Goal: Check status: Check status

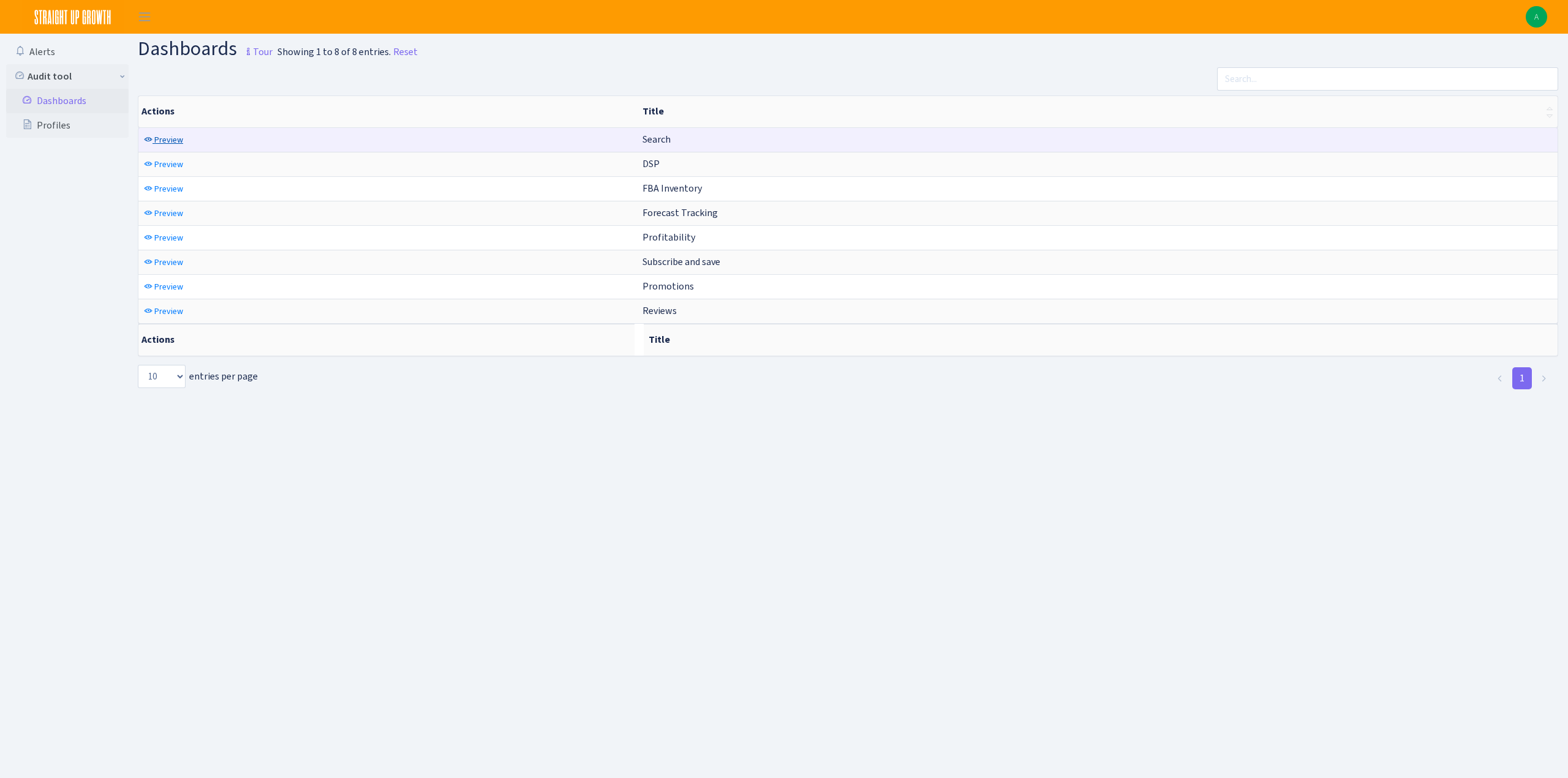
click at [171, 139] on span "Preview" at bounding box center [168, 139] width 29 height 12
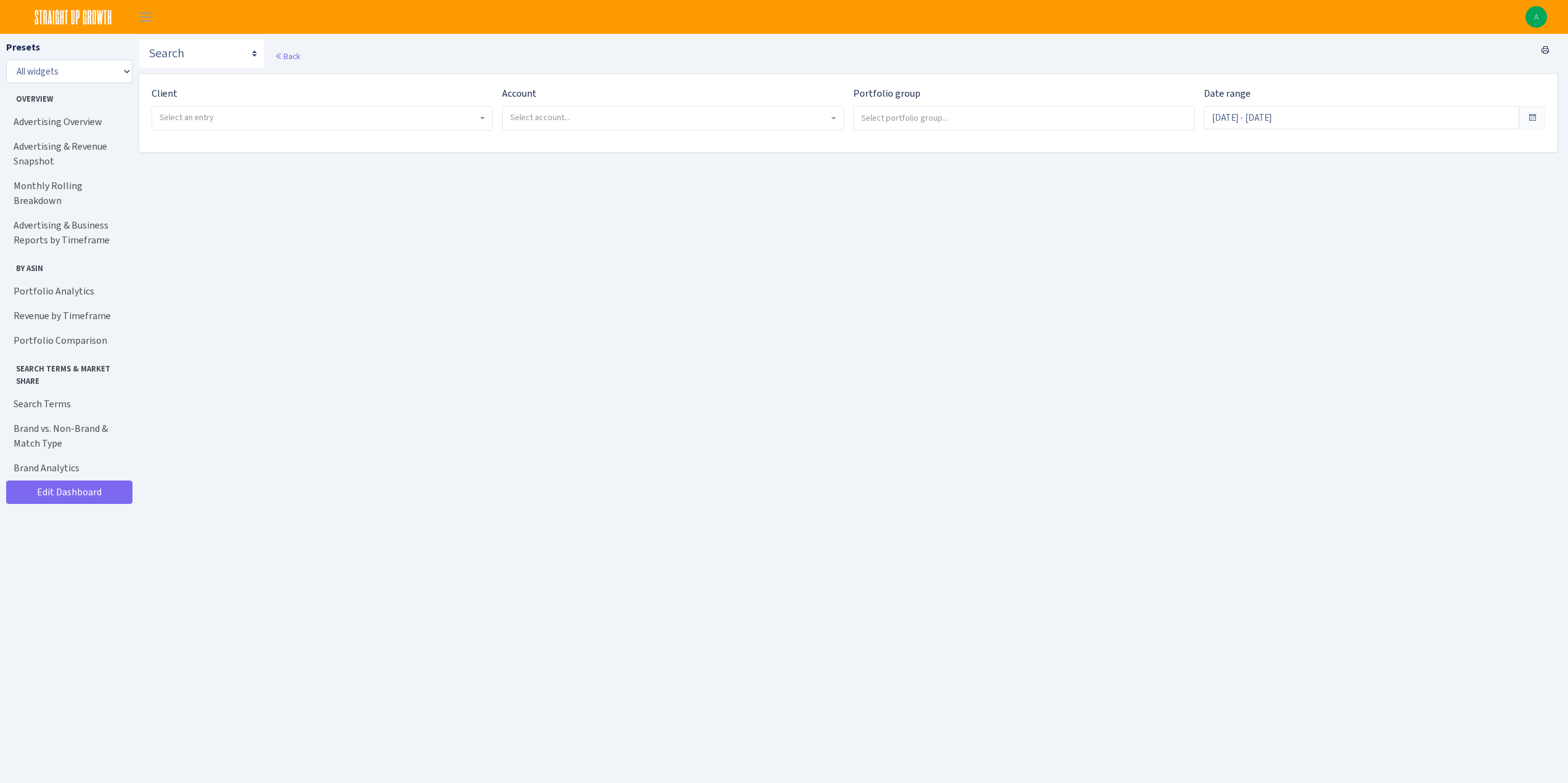
click at [218, 119] on span "Select an entry" at bounding box center [318, 118] width 318 height 12
select select "328"
select select
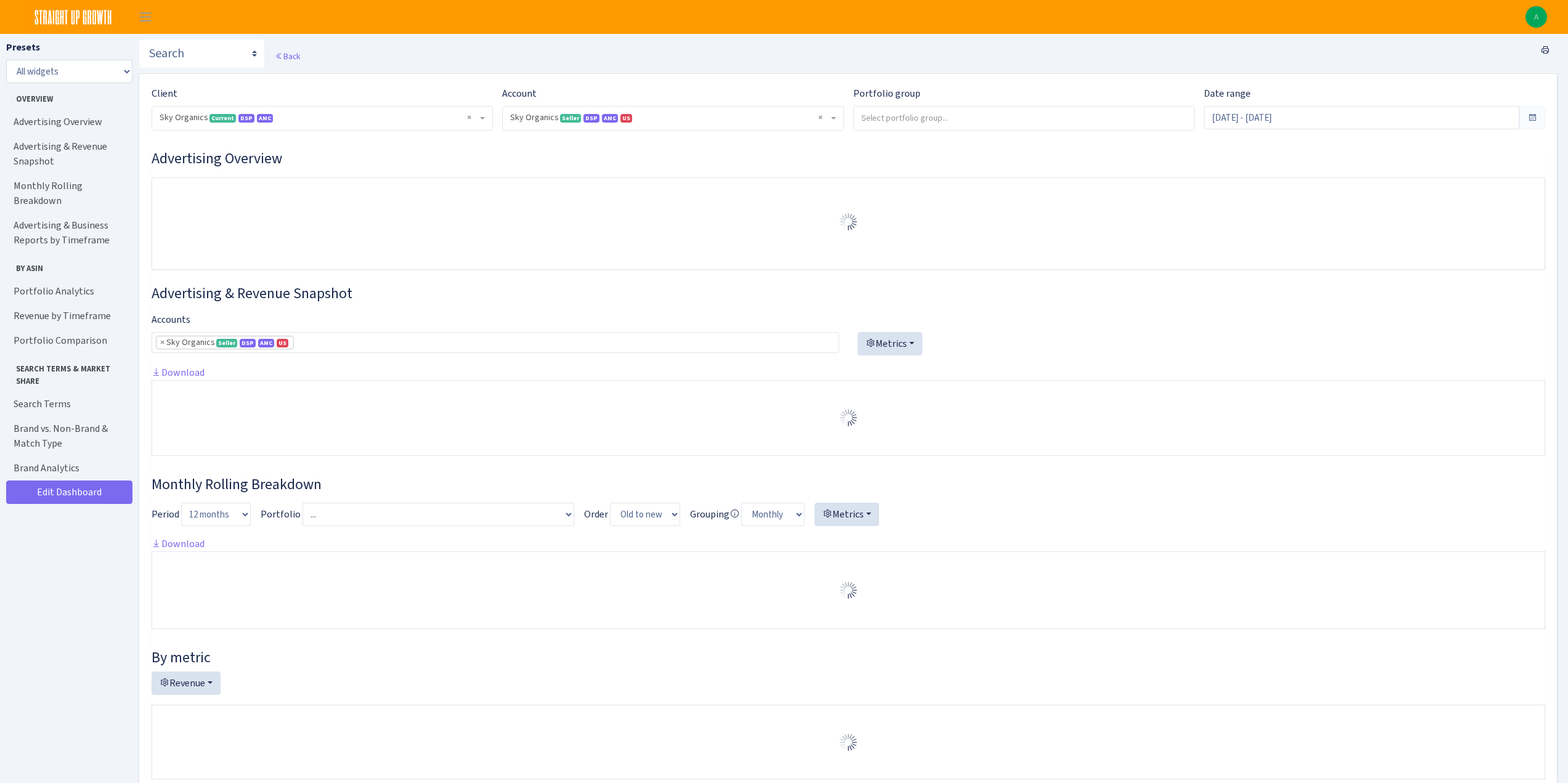
select select "[CREDIT_CARD_NUMBER]"
click at [1240, 117] on input "Aug 8, 2025 - Sep 6, 2025" at bounding box center [1361, 118] width 315 height 24
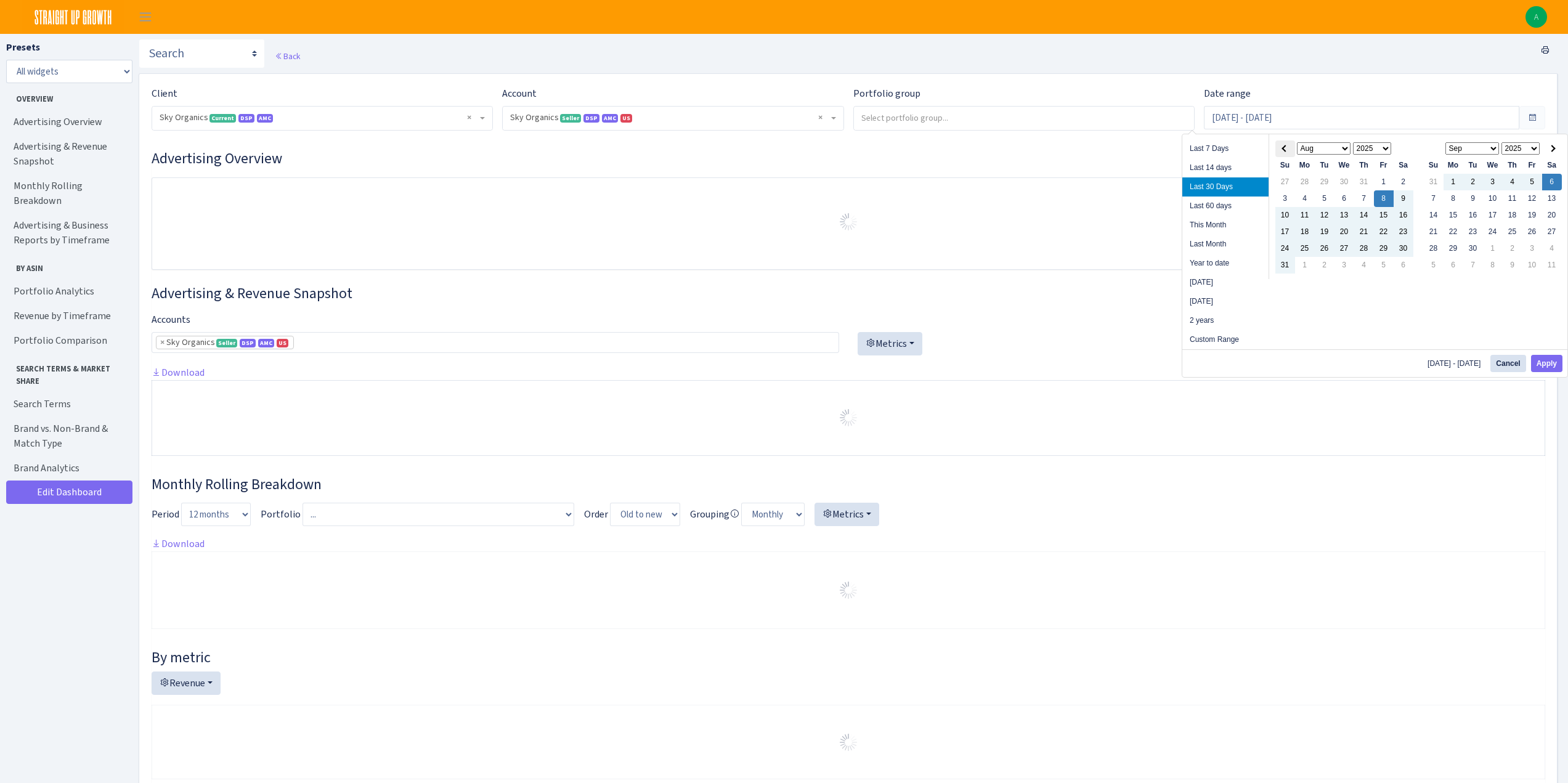
click at [1282, 151] on th at bounding box center [1285, 148] width 20 height 17
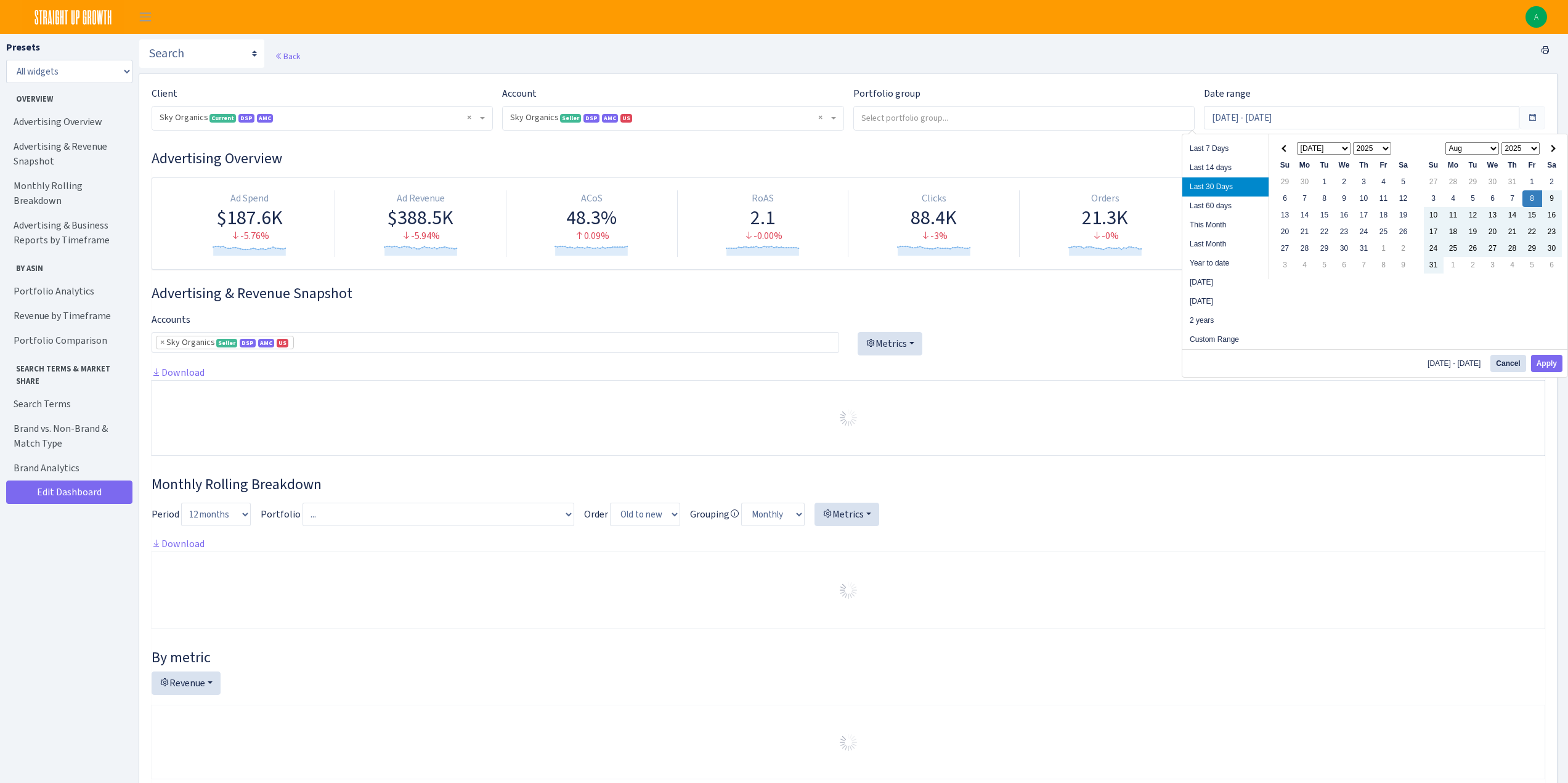
click at [1282, 151] on th at bounding box center [1285, 148] width 20 height 17
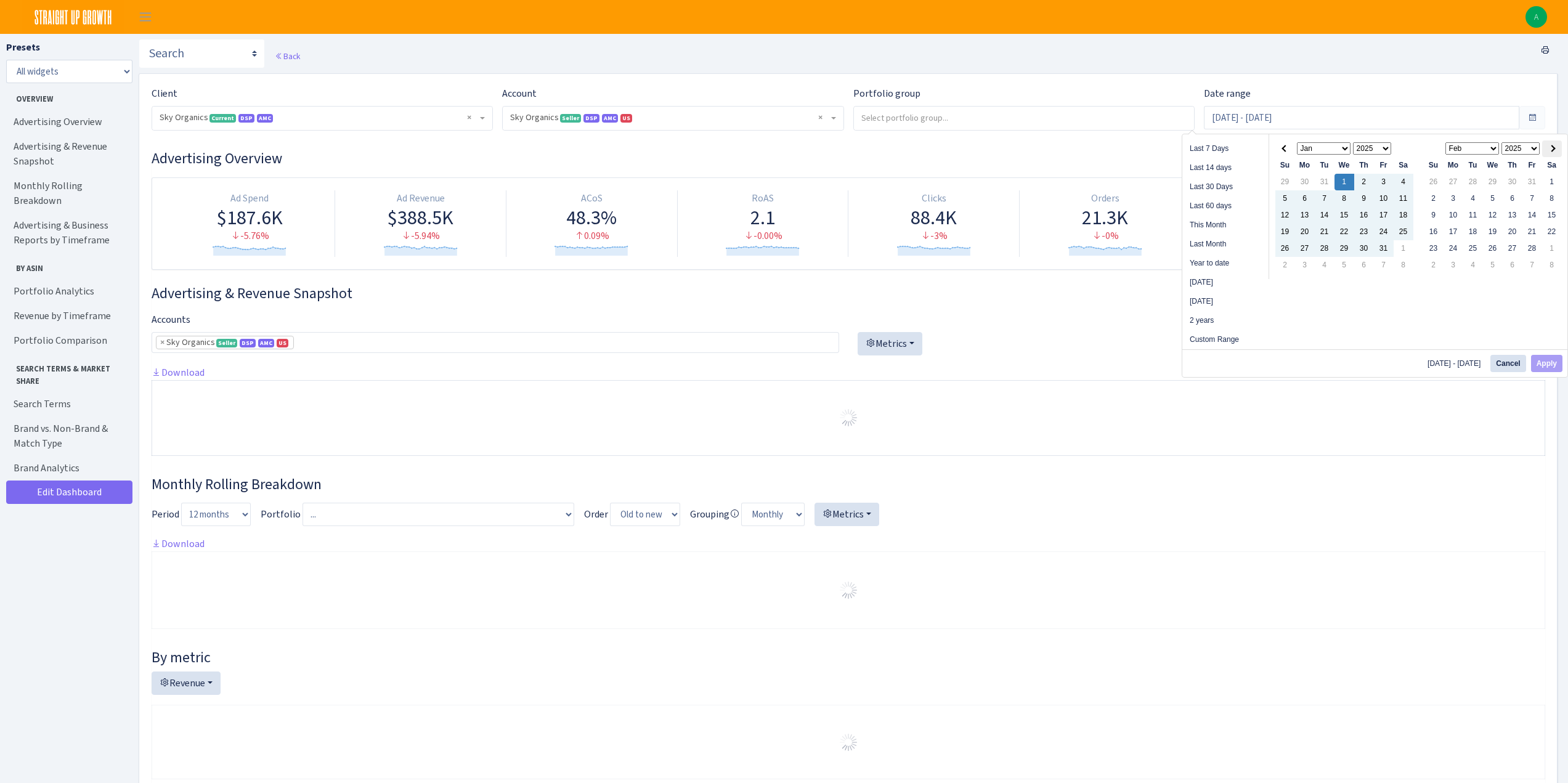
click at [1553, 146] on span at bounding box center [1551, 148] width 7 height 7
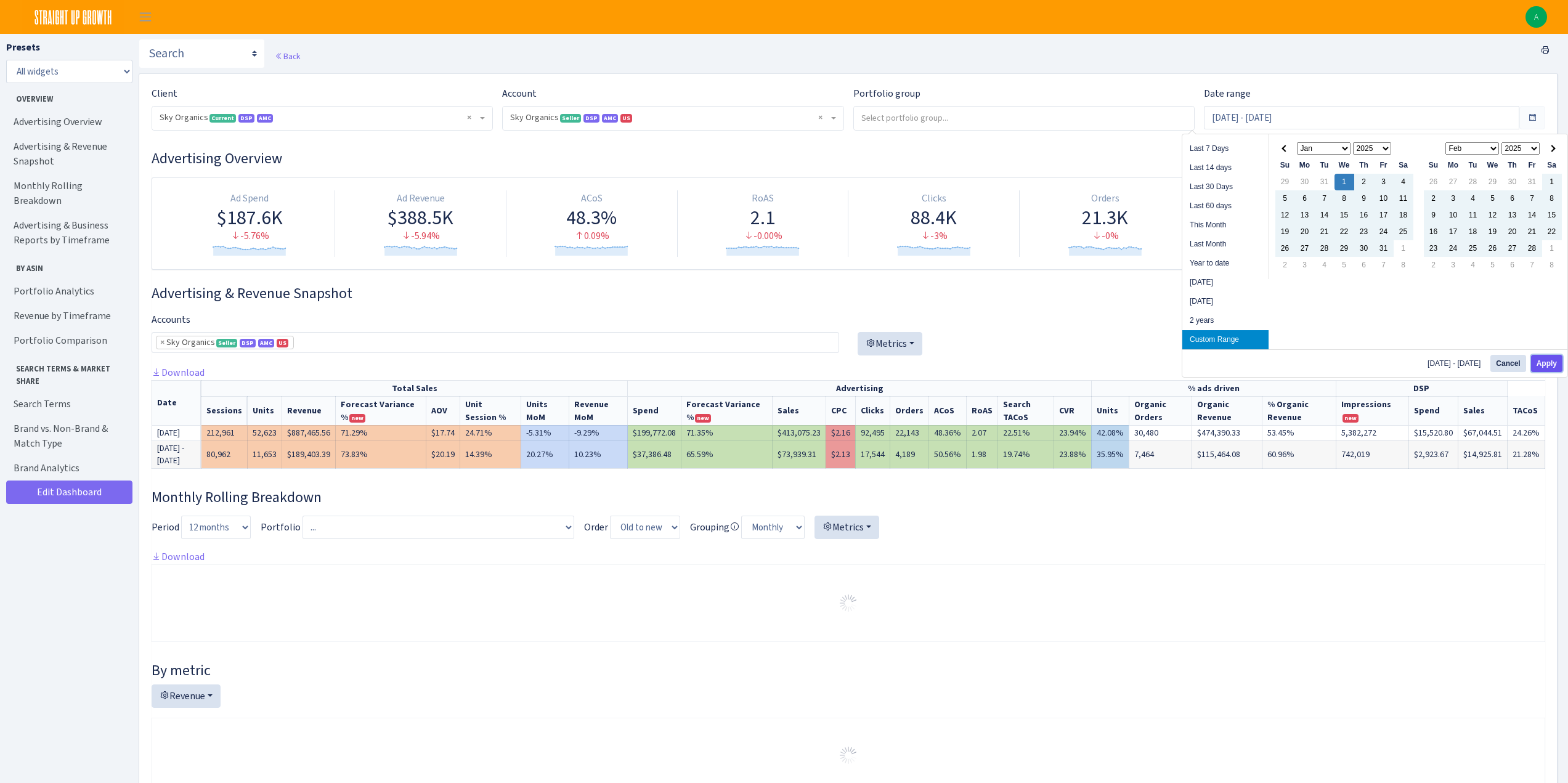
click at [1544, 368] on button "Apply" at bounding box center [1546, 364] width 32 height 17
type input "[DATE] - [DATE]"
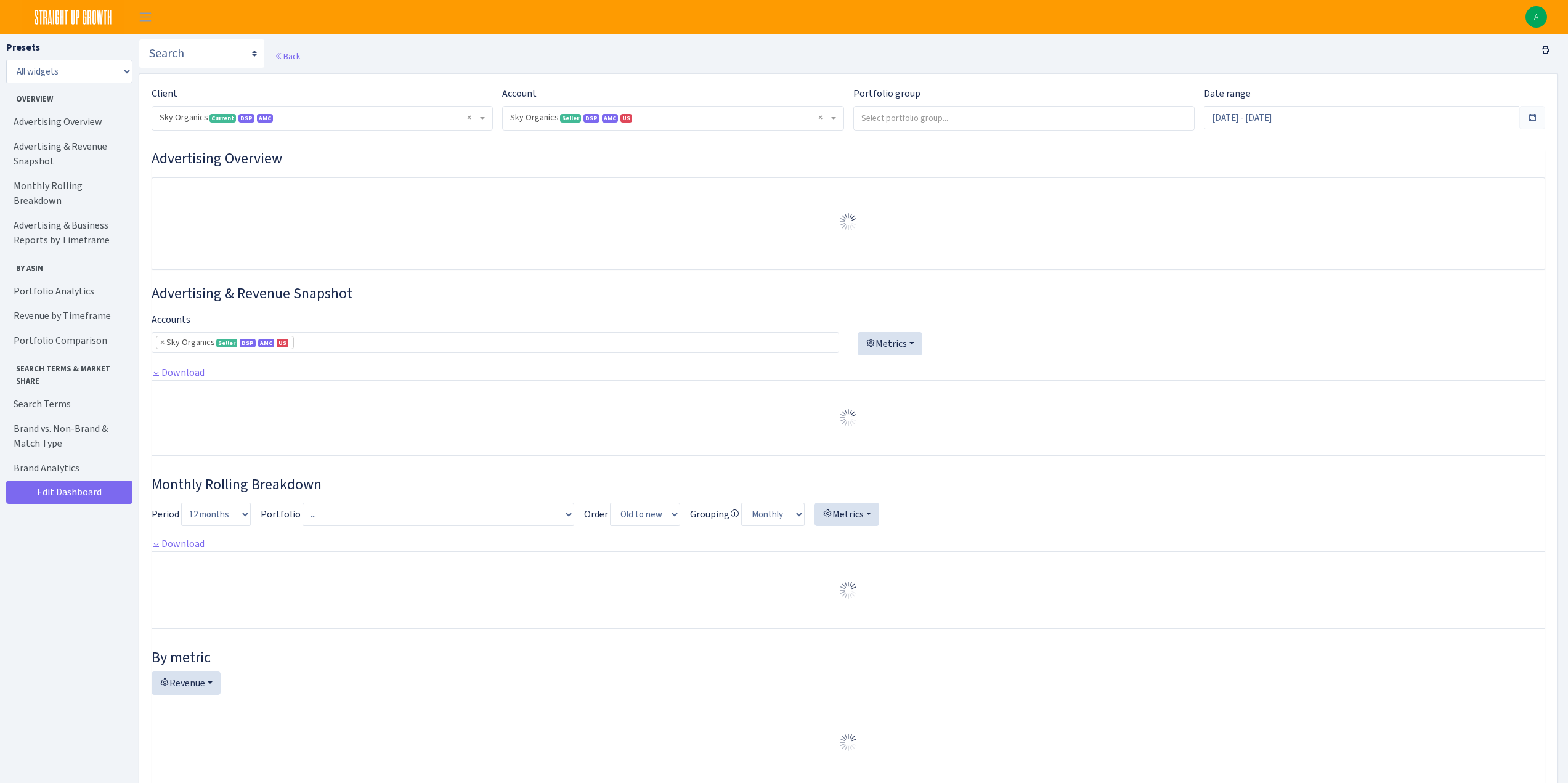
select select "[CREDIT_CARD_NUMBER]"
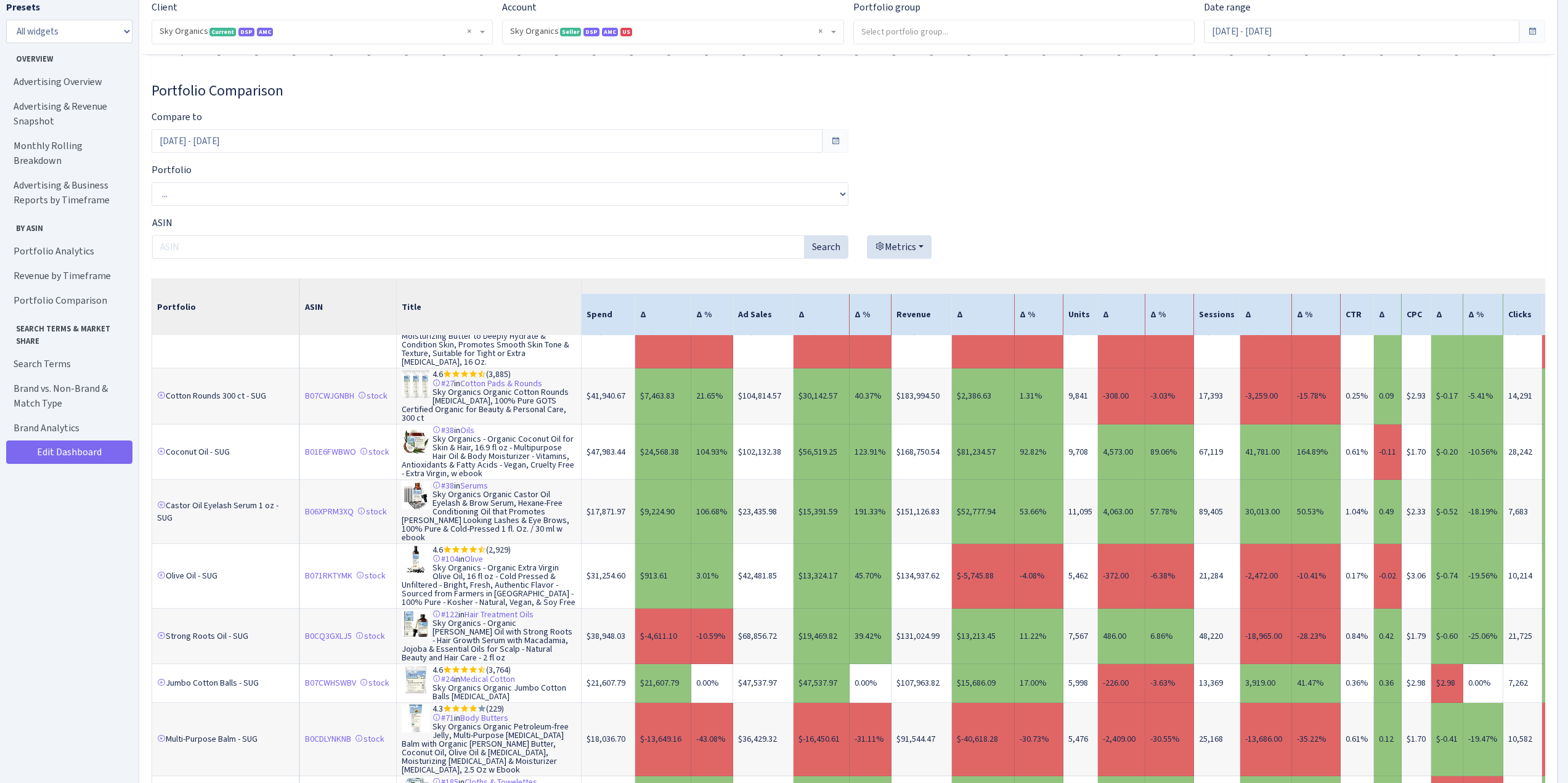
scroll to position [740, 0]
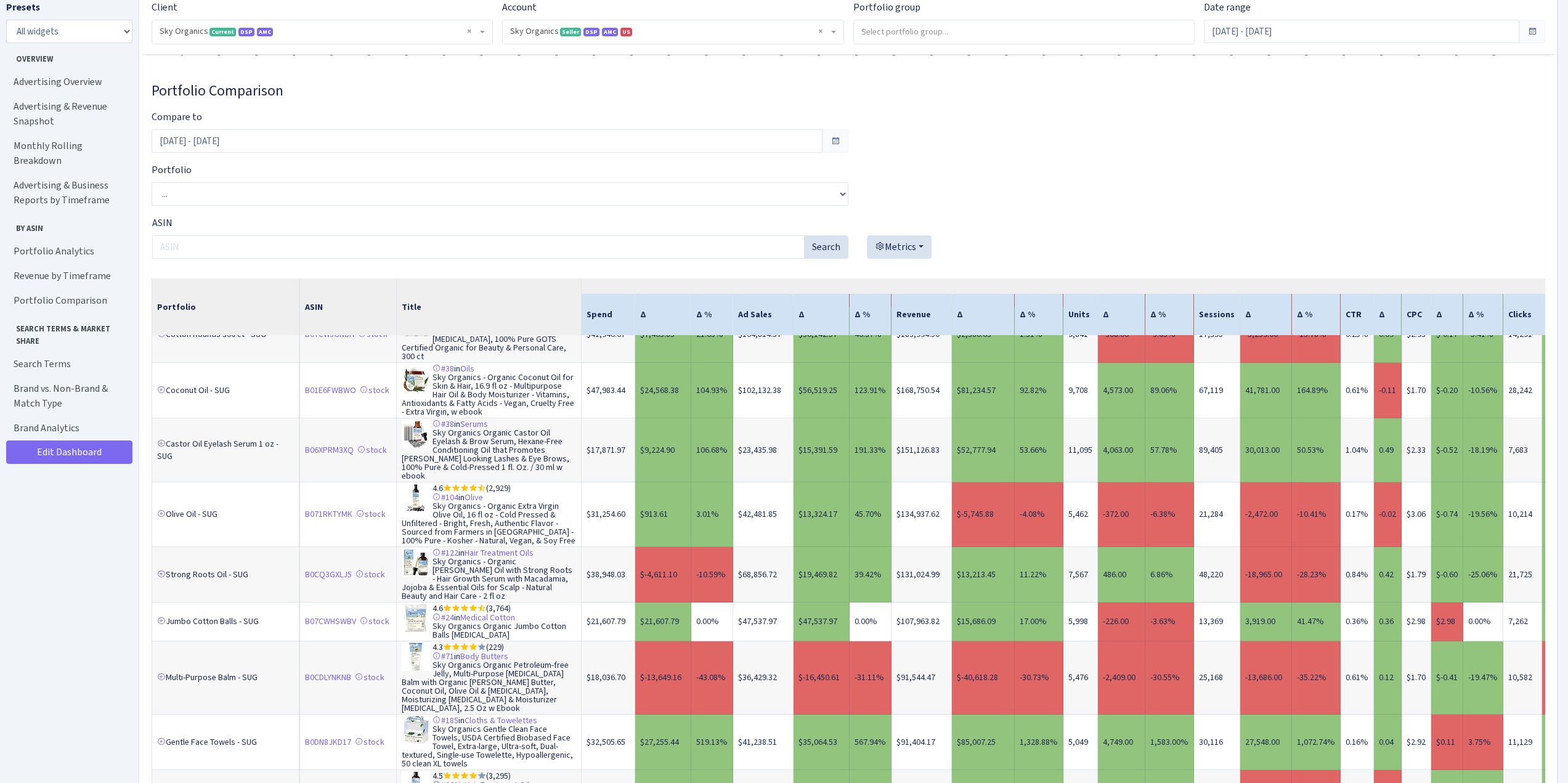
click at [651, 576] on td "$-4,611.10" at bounding box center [663, 575] width 56 height 56
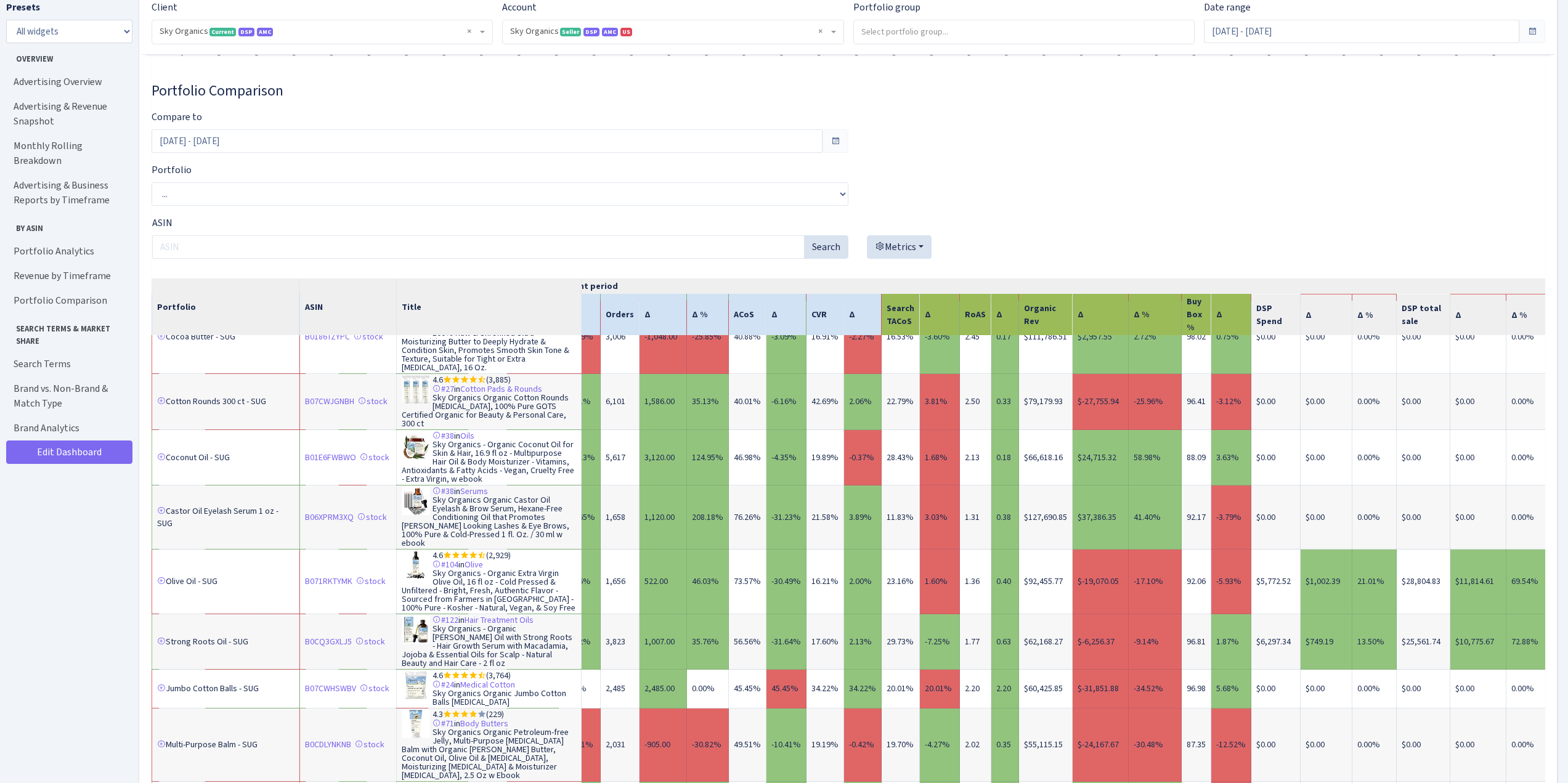
scroll to position [555, 1035]
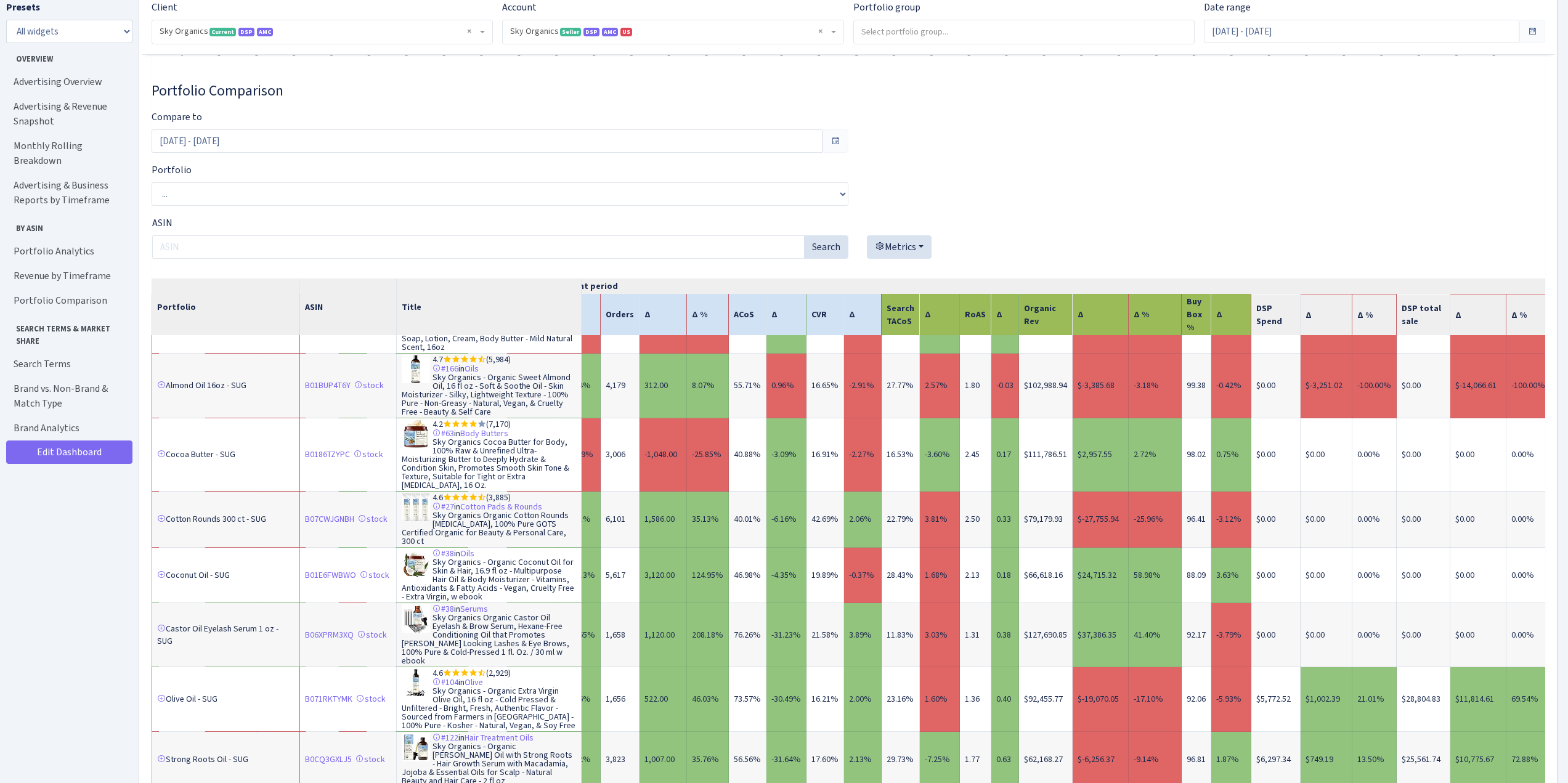
click at [608, 459] on td "3,006" at bounding box center [620, 455] width 39 height 74
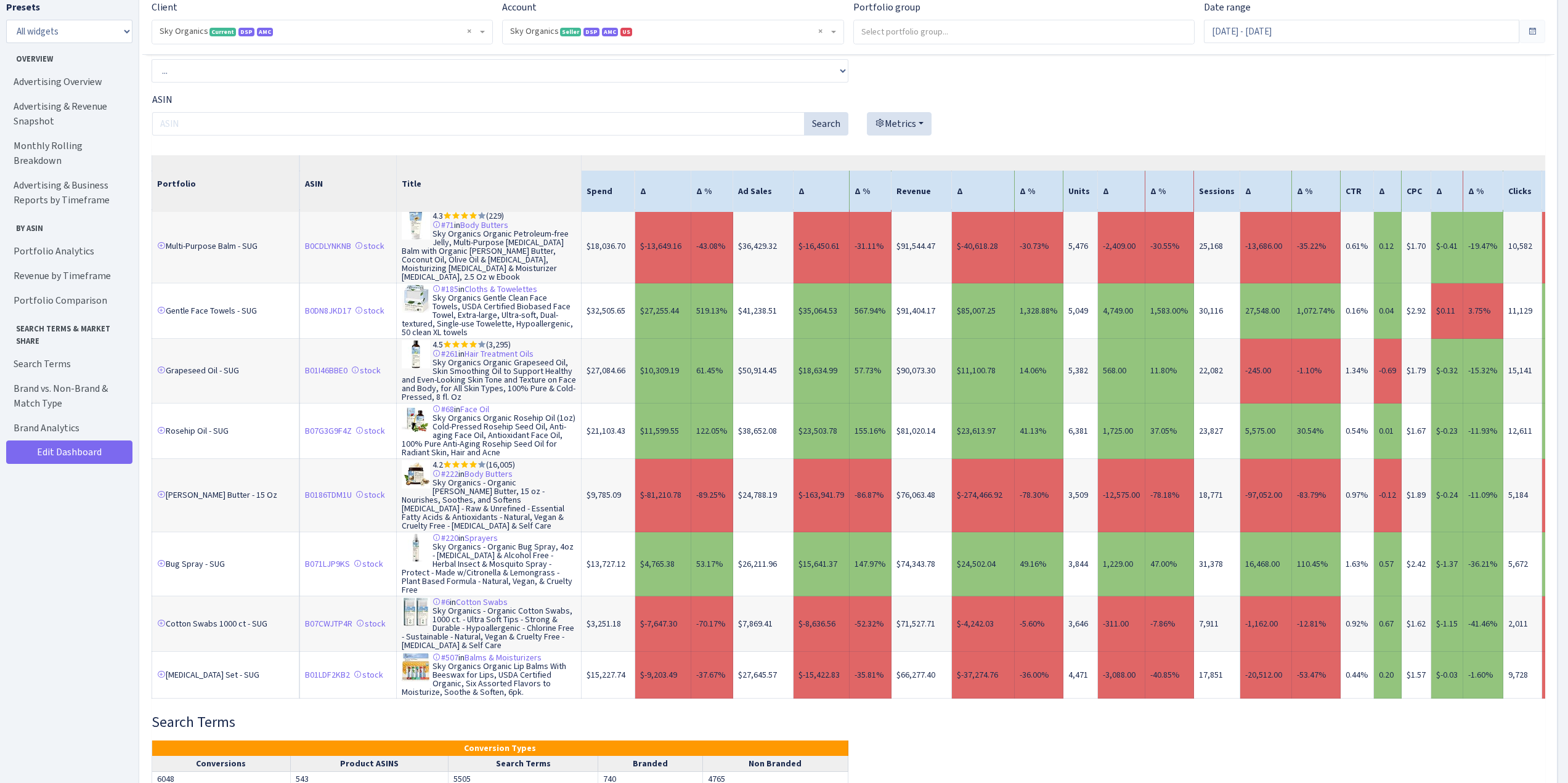
scroll to position [1053, 0]
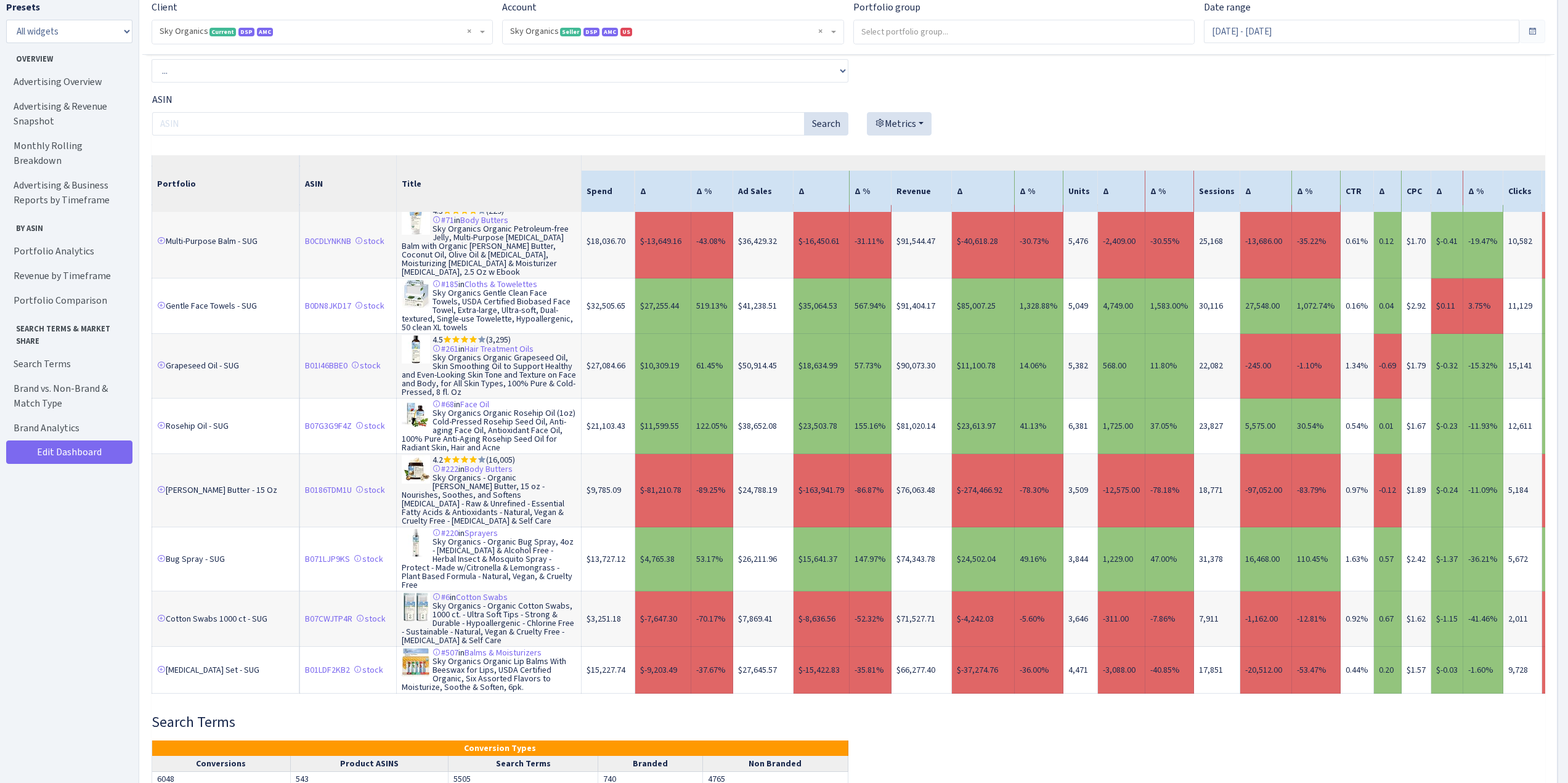
click at [205, 704] on link "2" at bounding box center [200, 715] width 20 height 22
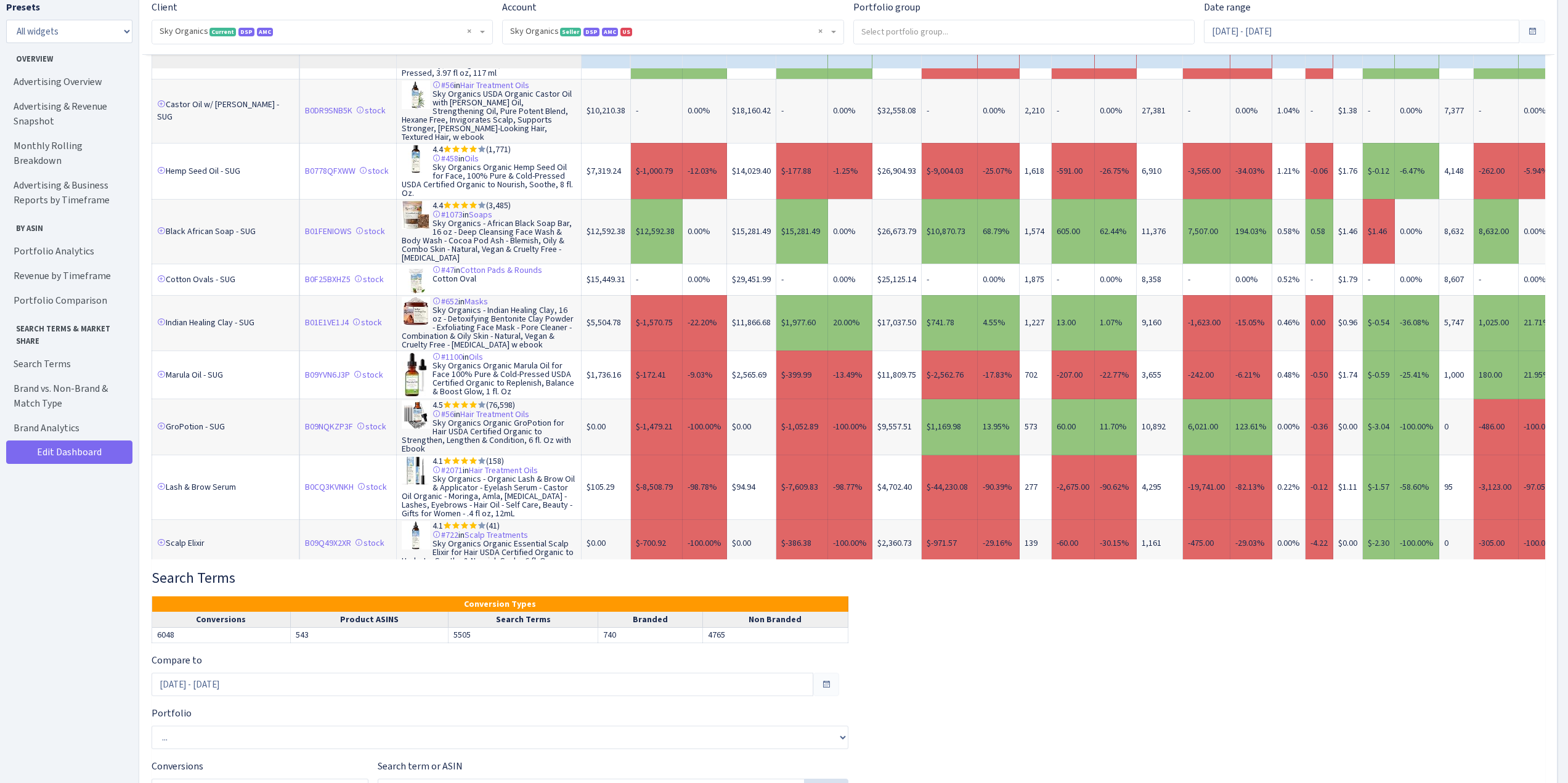
scroll to position [5145, 0]
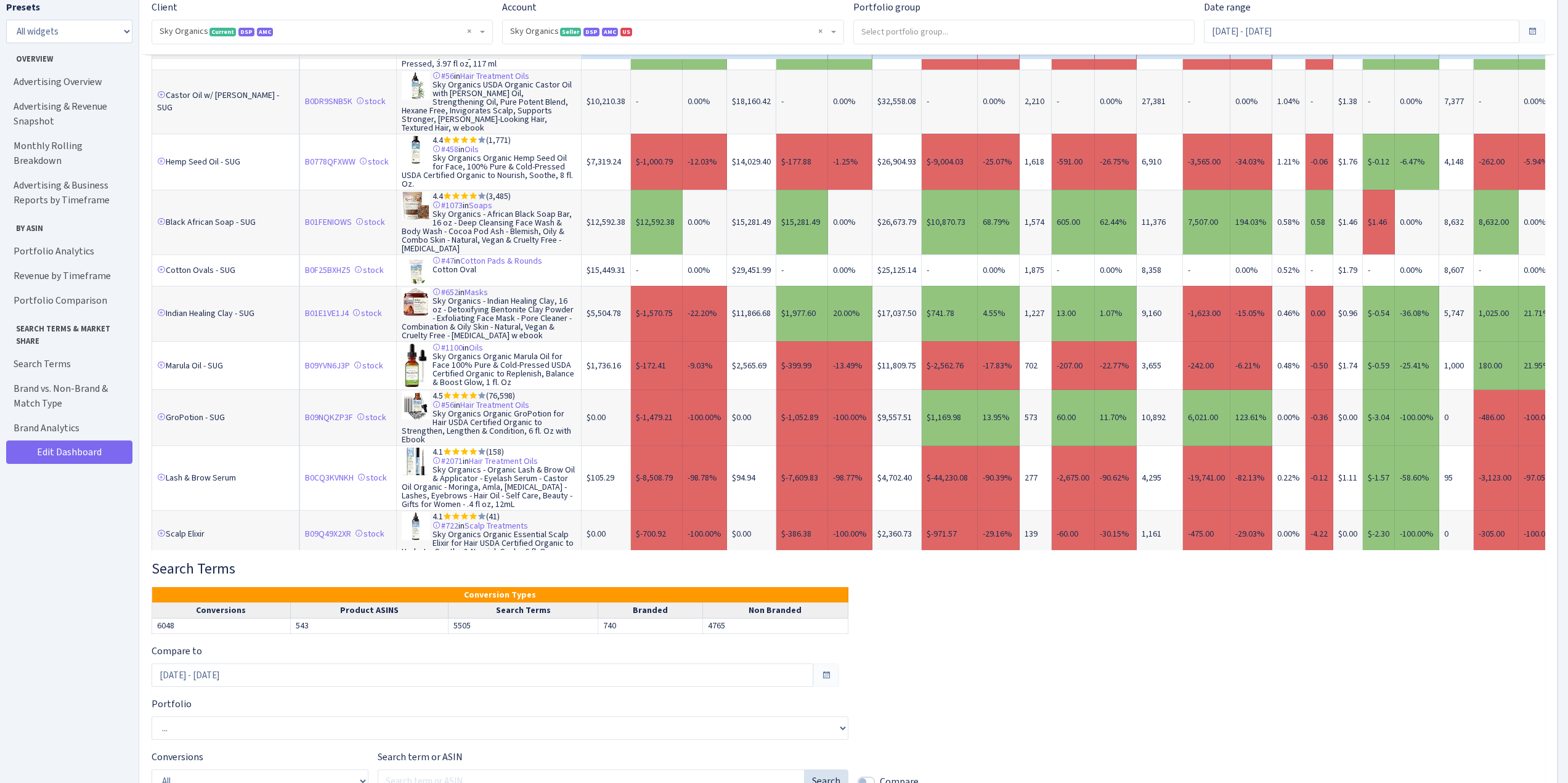
click at [181, 568] on link "1" at bounding box center [178, 580] width 20 height 22
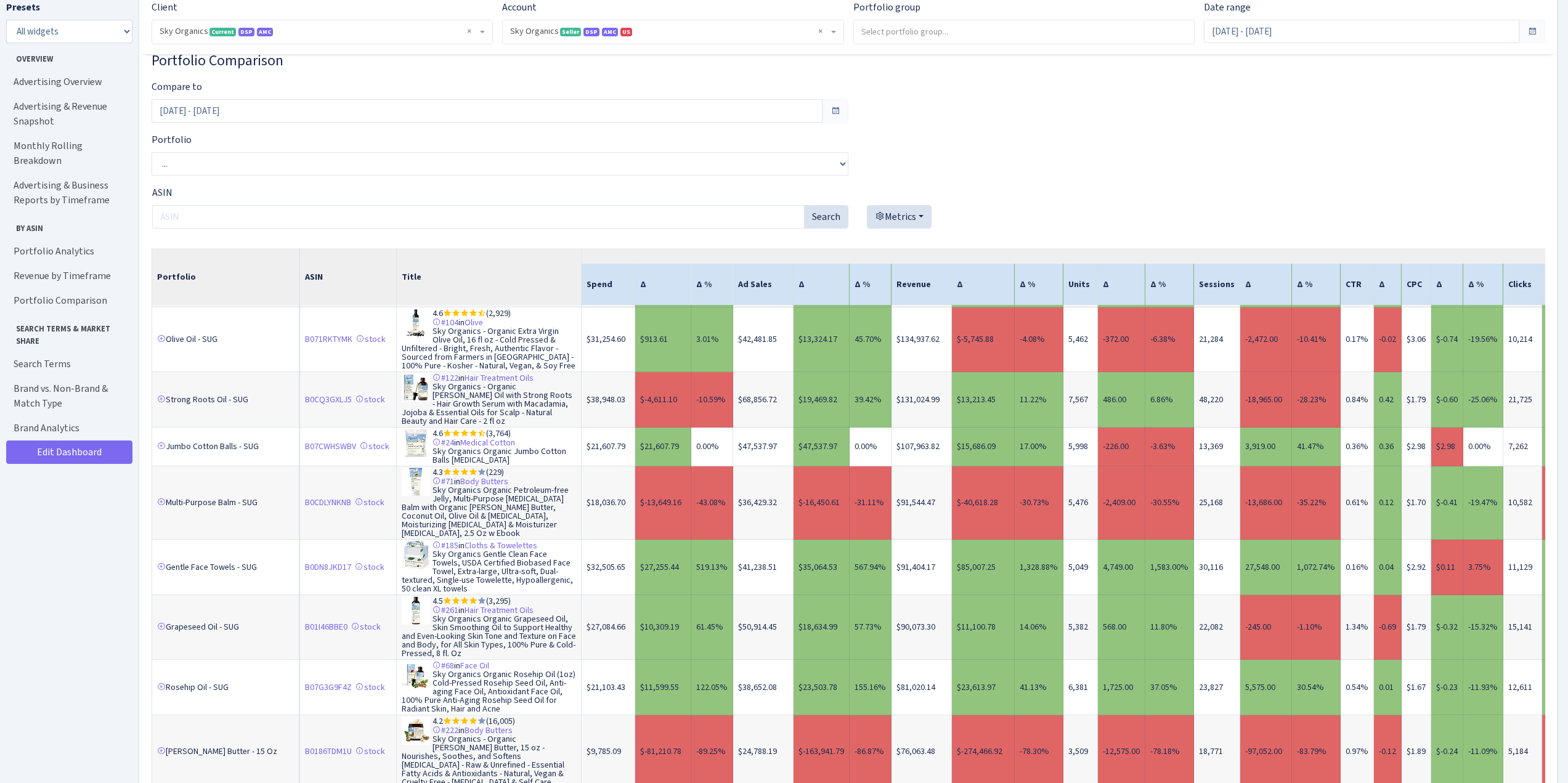
scroll to position [925, 0]
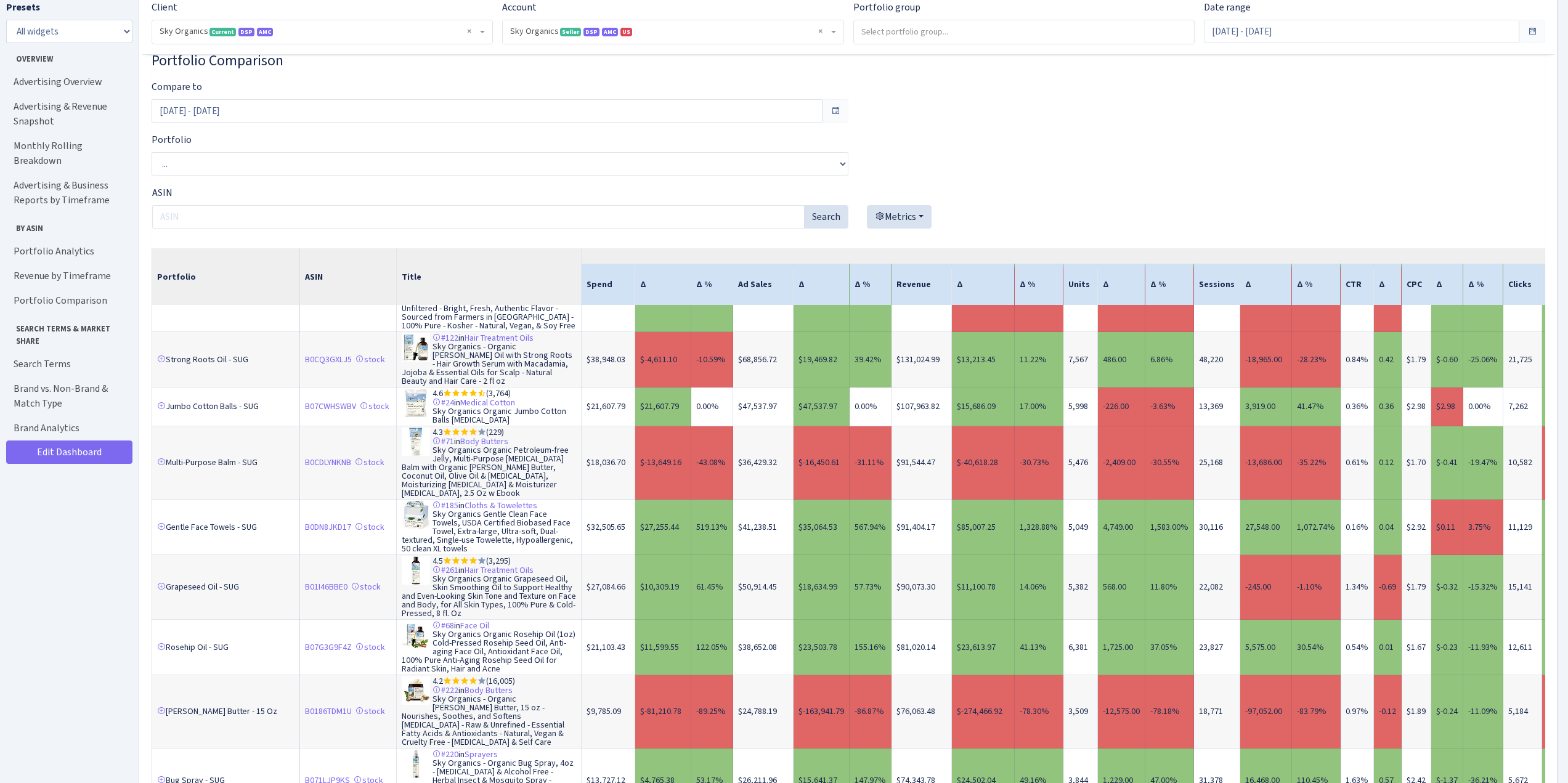
click at [599, 520] on td "$32,505.65" at bounding box center [608, 528] width 54 height 56
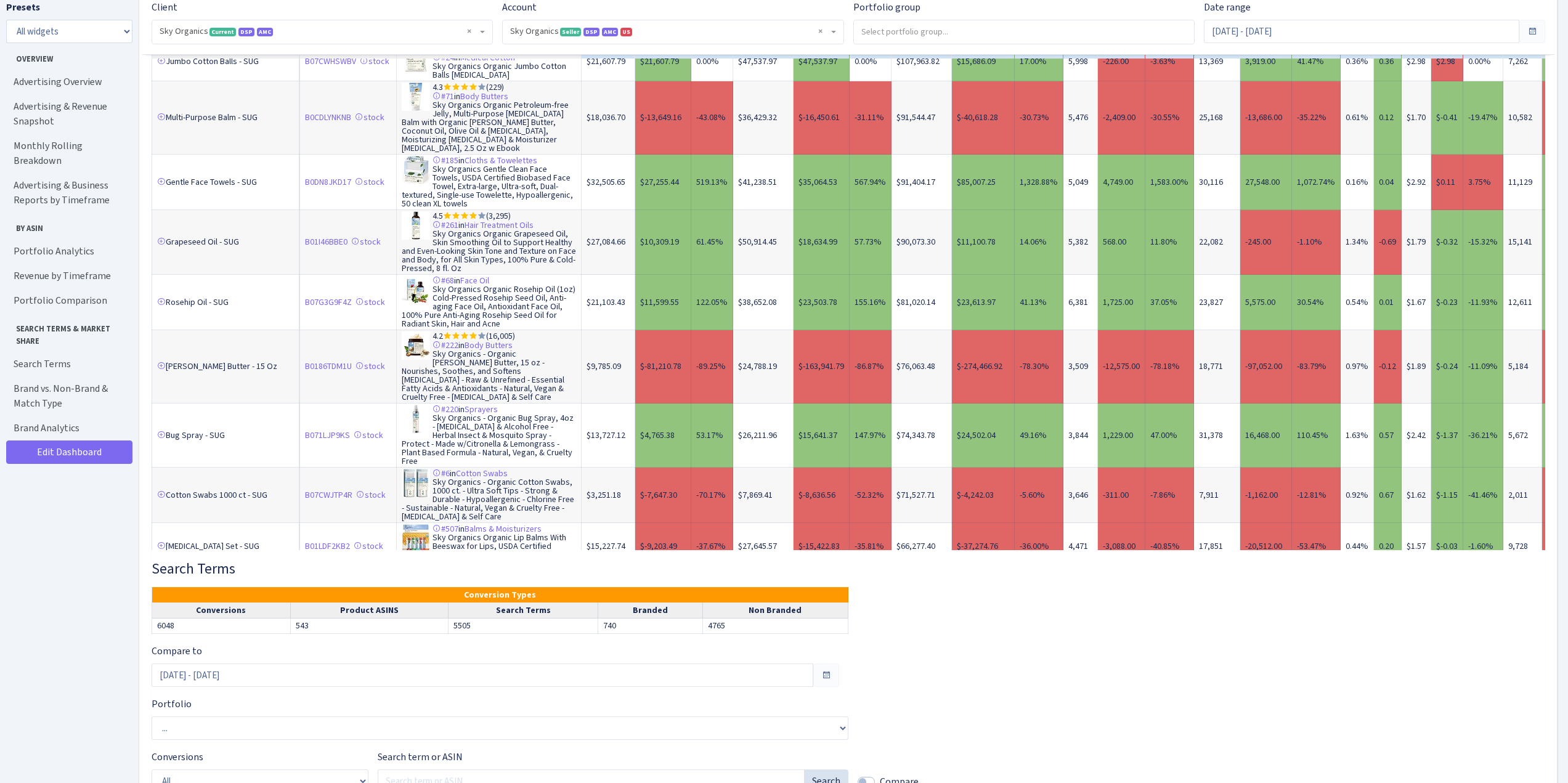
scroll to position [1053, 0]
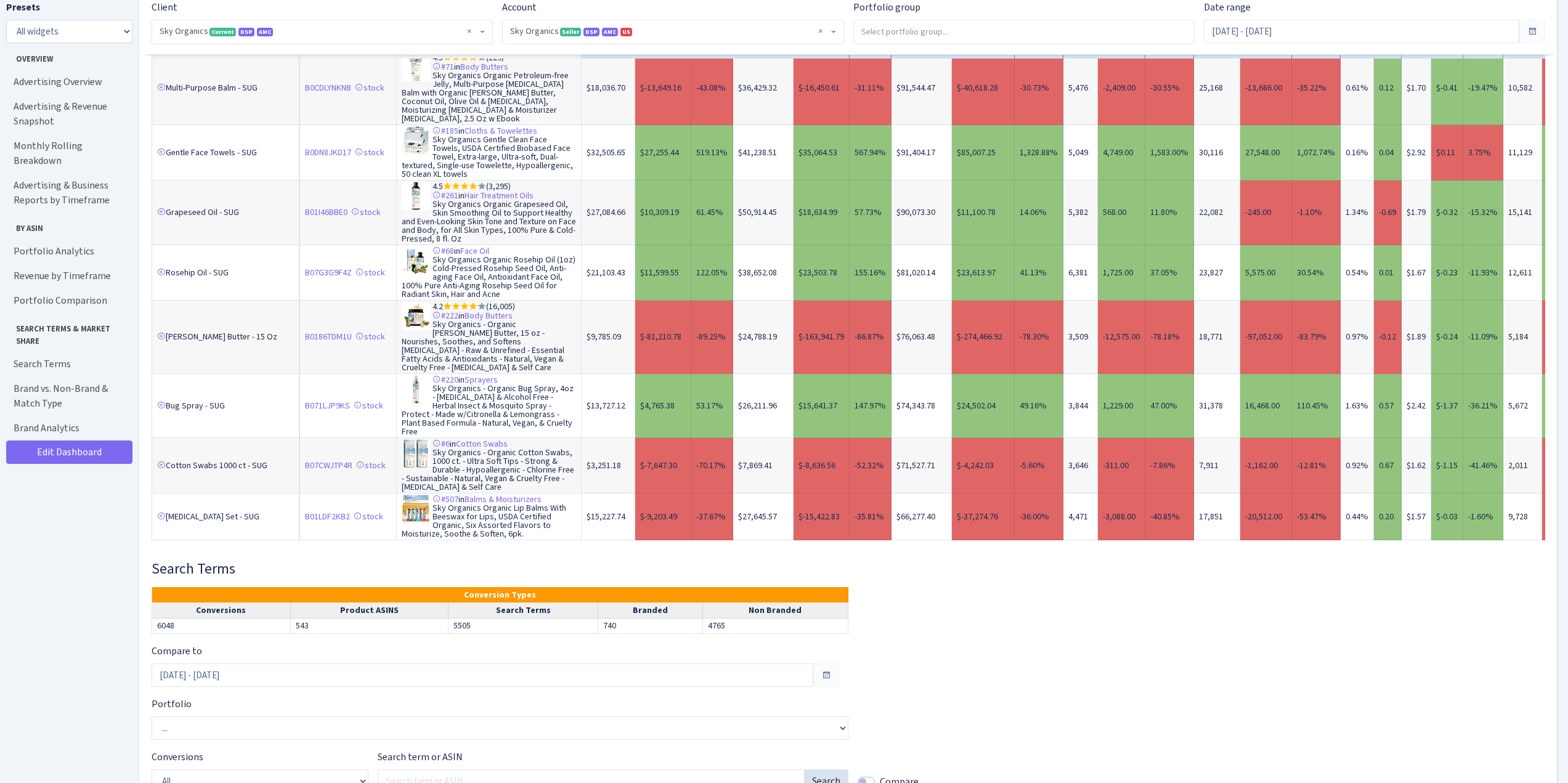
click at [199, 550] on link "2" at bounding box center [200, 562] width 20 height 22
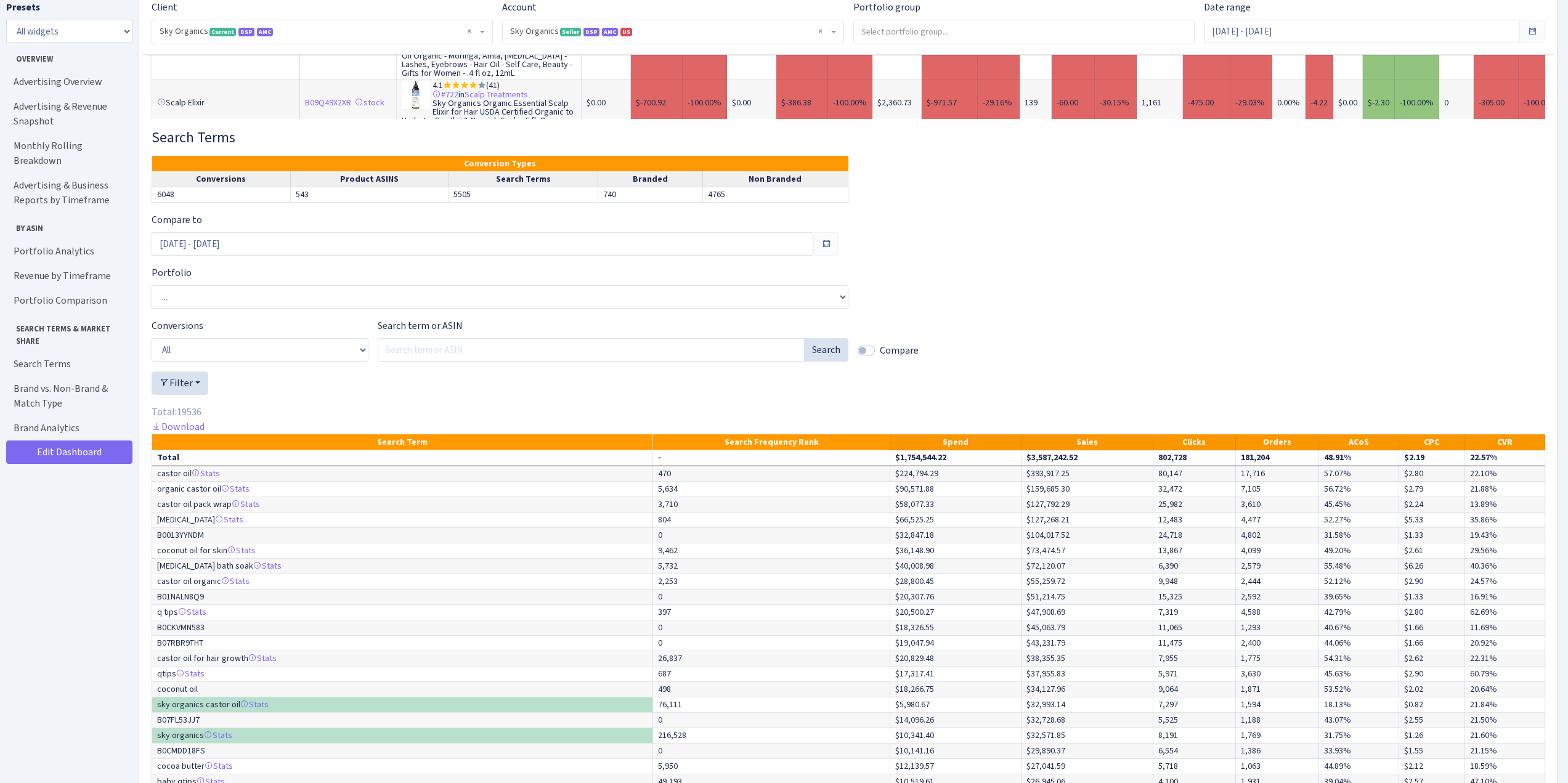
scroll to position [5268, 0]
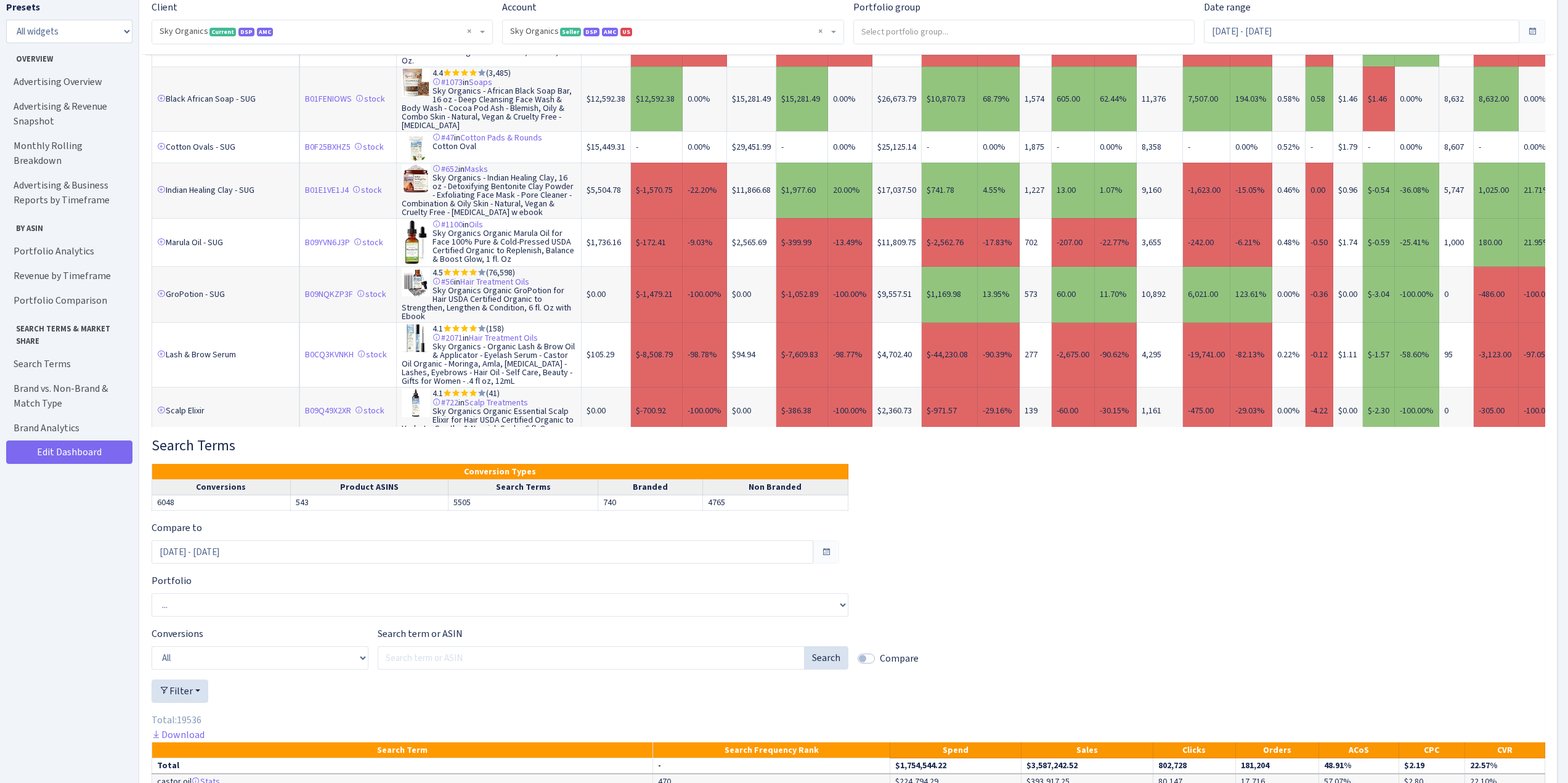
click at [177, 445] on link "1" at bounding box center [178, 456] width 20 height 22
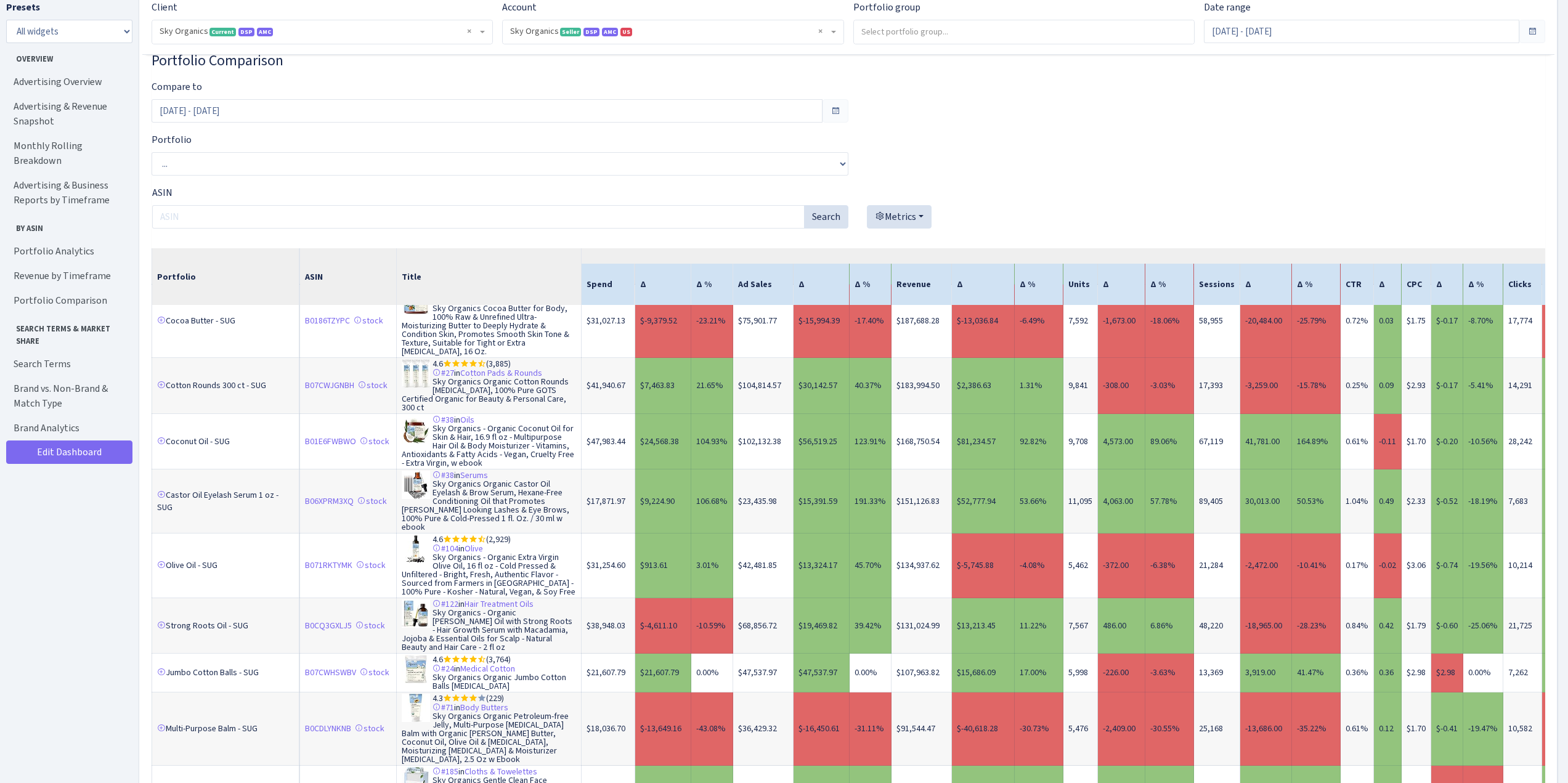
scroll to position [678, 0]
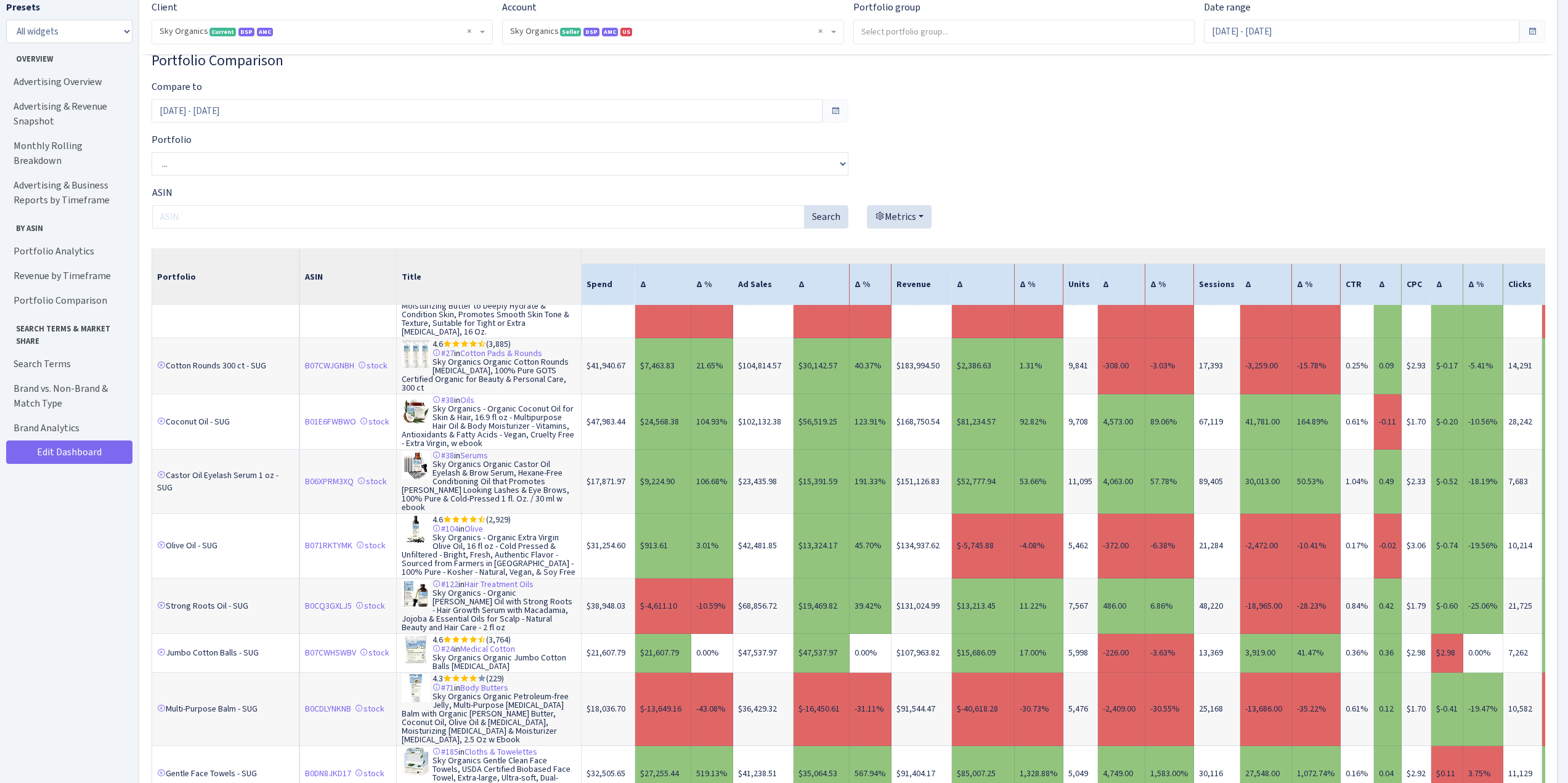
click at [507, 543] on td "4.6 (2,929) #104 in Olive Sky Organics - Organic Extra Virgin Olive Oil, 16 fl …" at bounding box center [489, 546] width 185 height 65
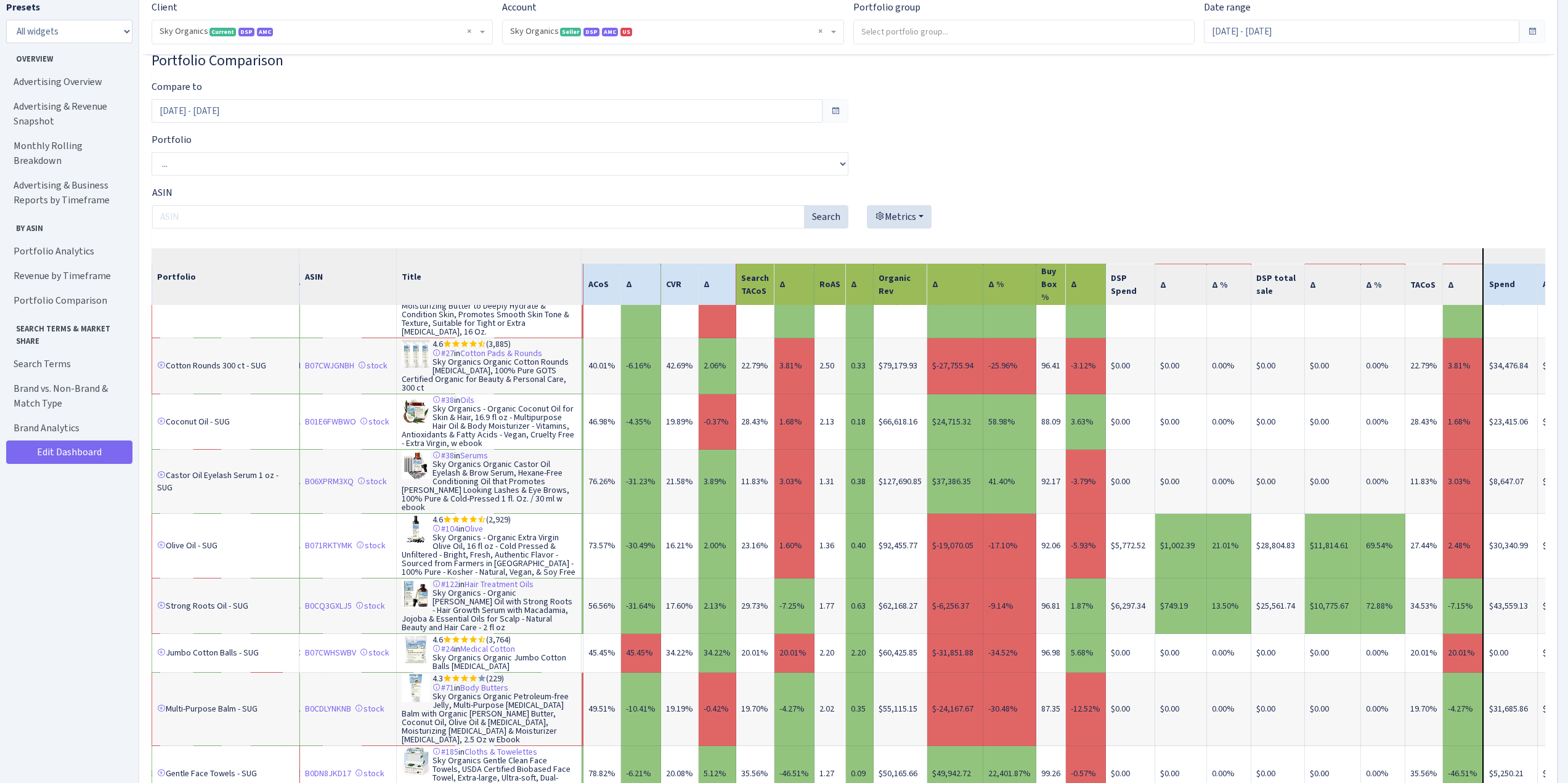
scroll to position [678, 1232]
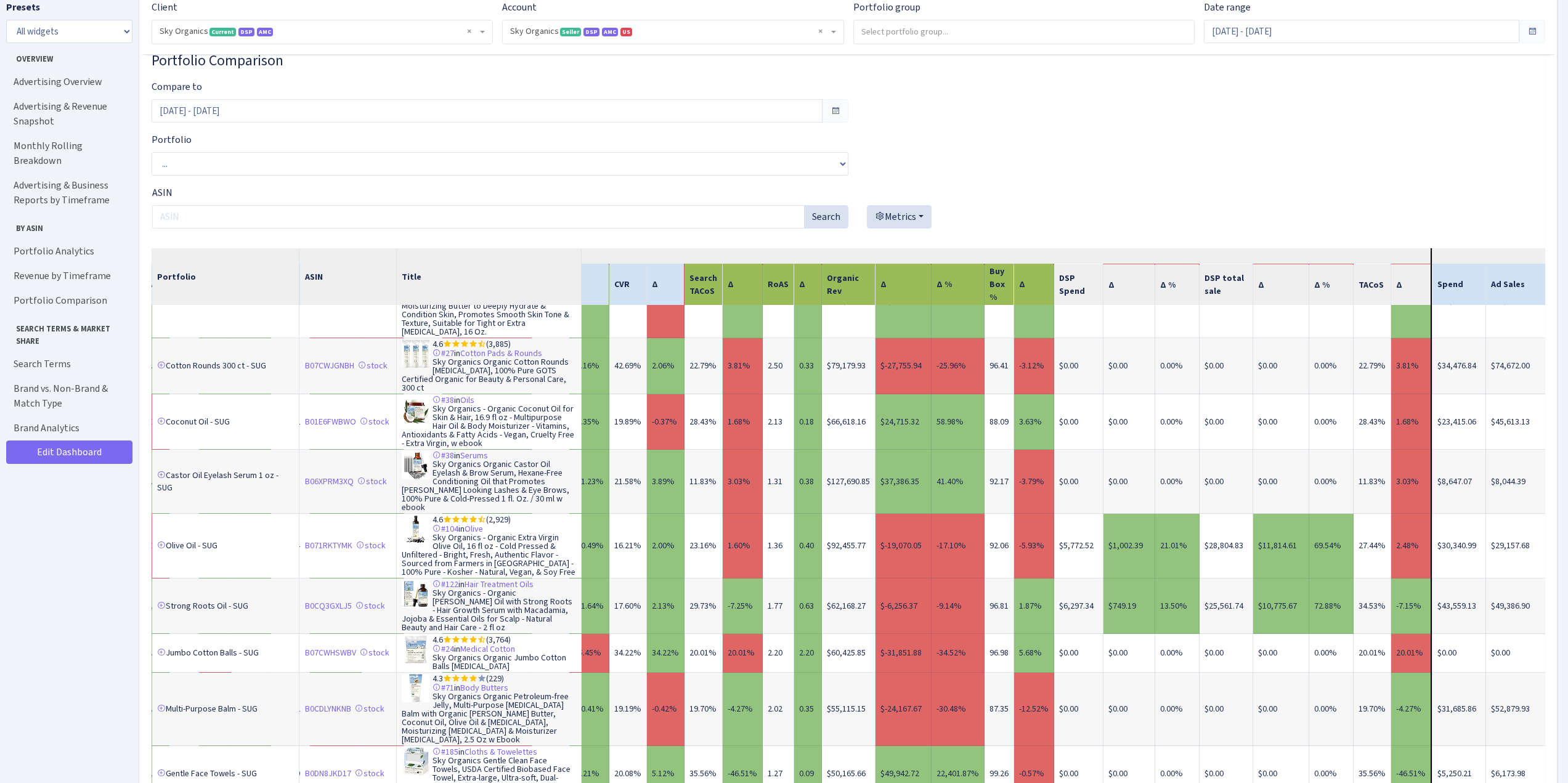
click at [552, 658] on td "4.6 (3,764) #24 in Medical Cotton Sky Organics Organic Jumbo Cotton Balls [MEDI…" at bounding box center [488, 653] width 185 height 39
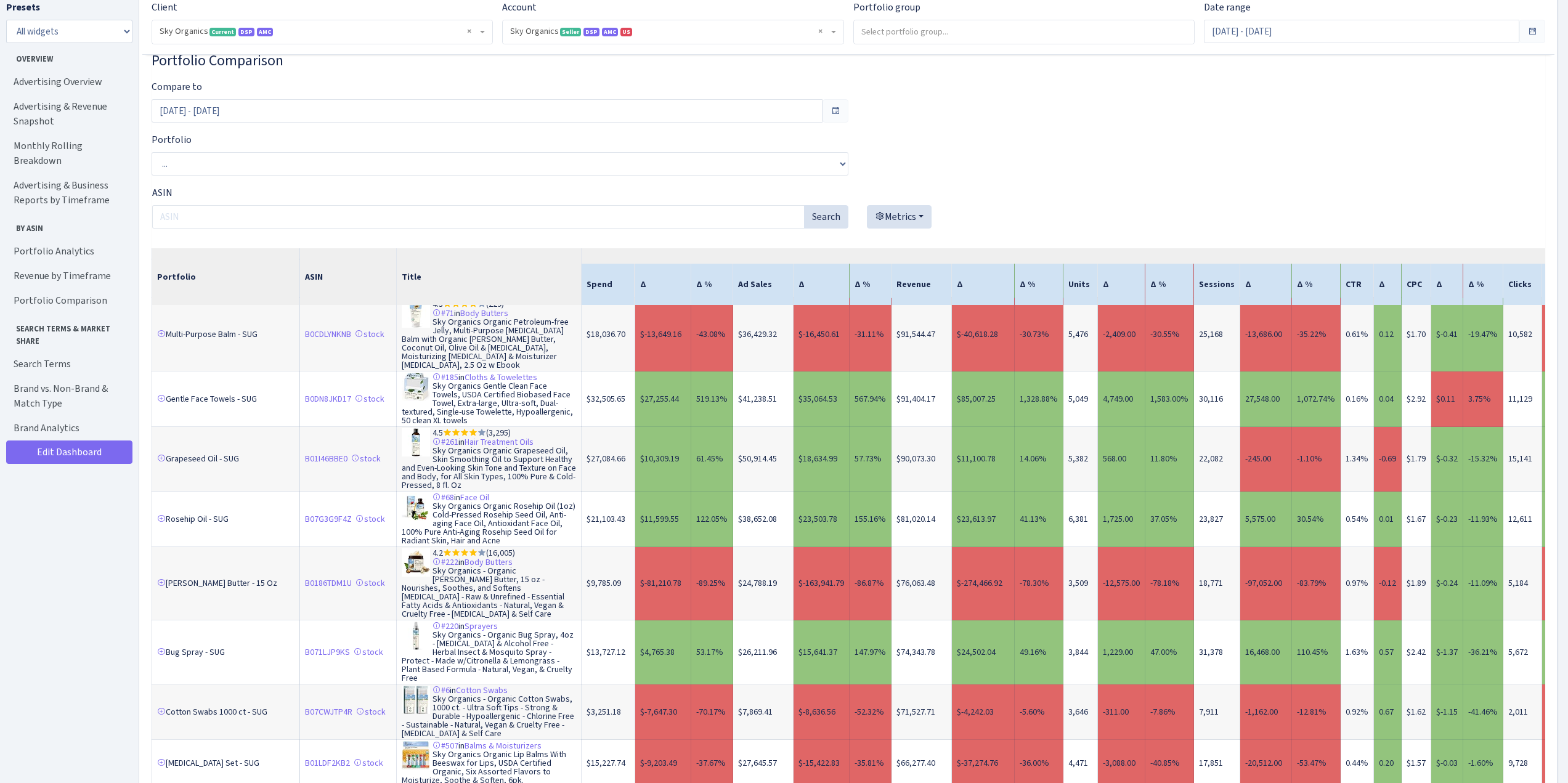
scroll to position [4960, 0]
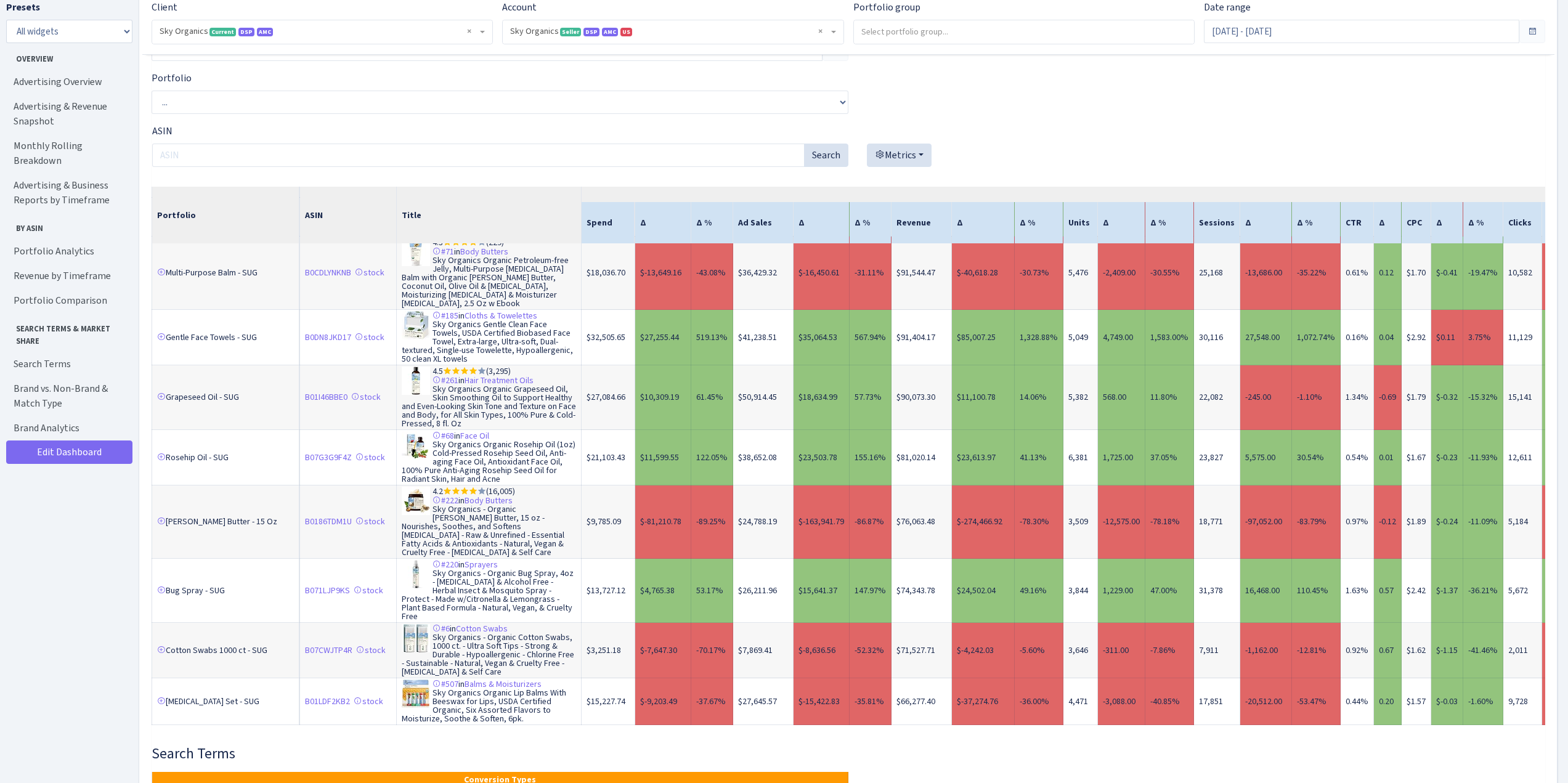
click at [200, 735] on link "2" at bounding box center [200, 747] width 20 height 22
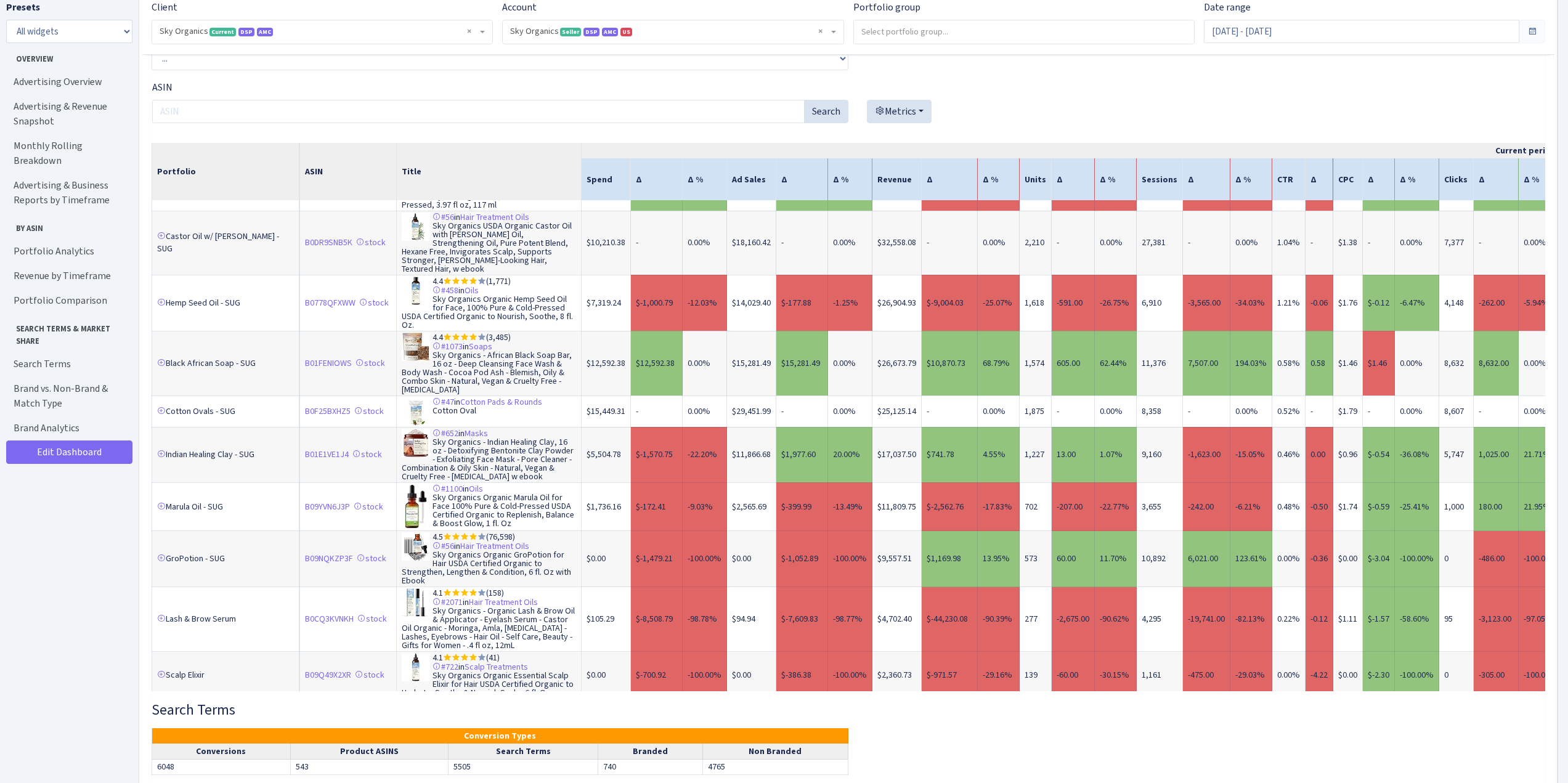
scroll to position [5022, 0]
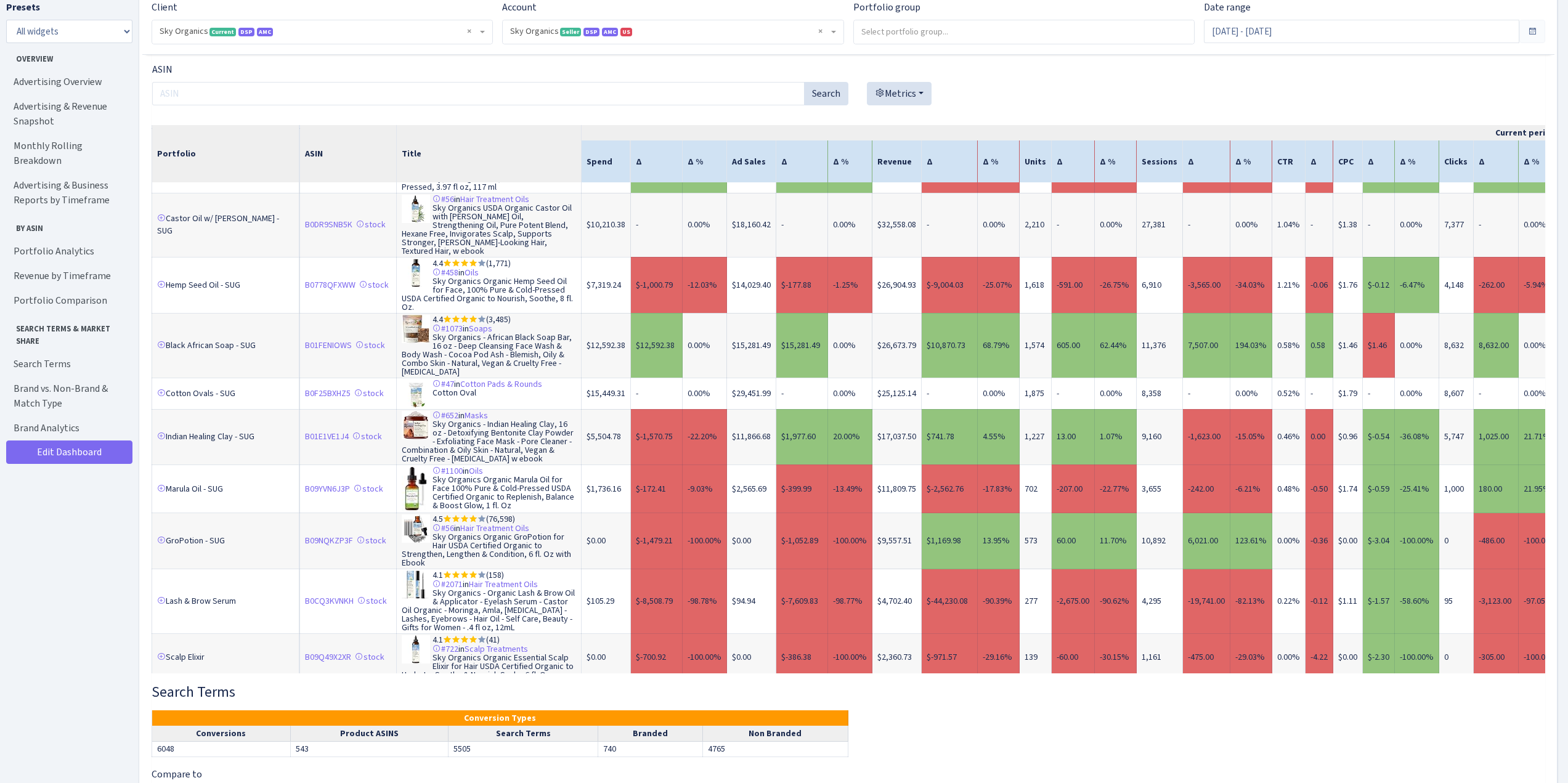
click at [178, 691] on link "1" at bounding box center [178, 703] width 20 height 22
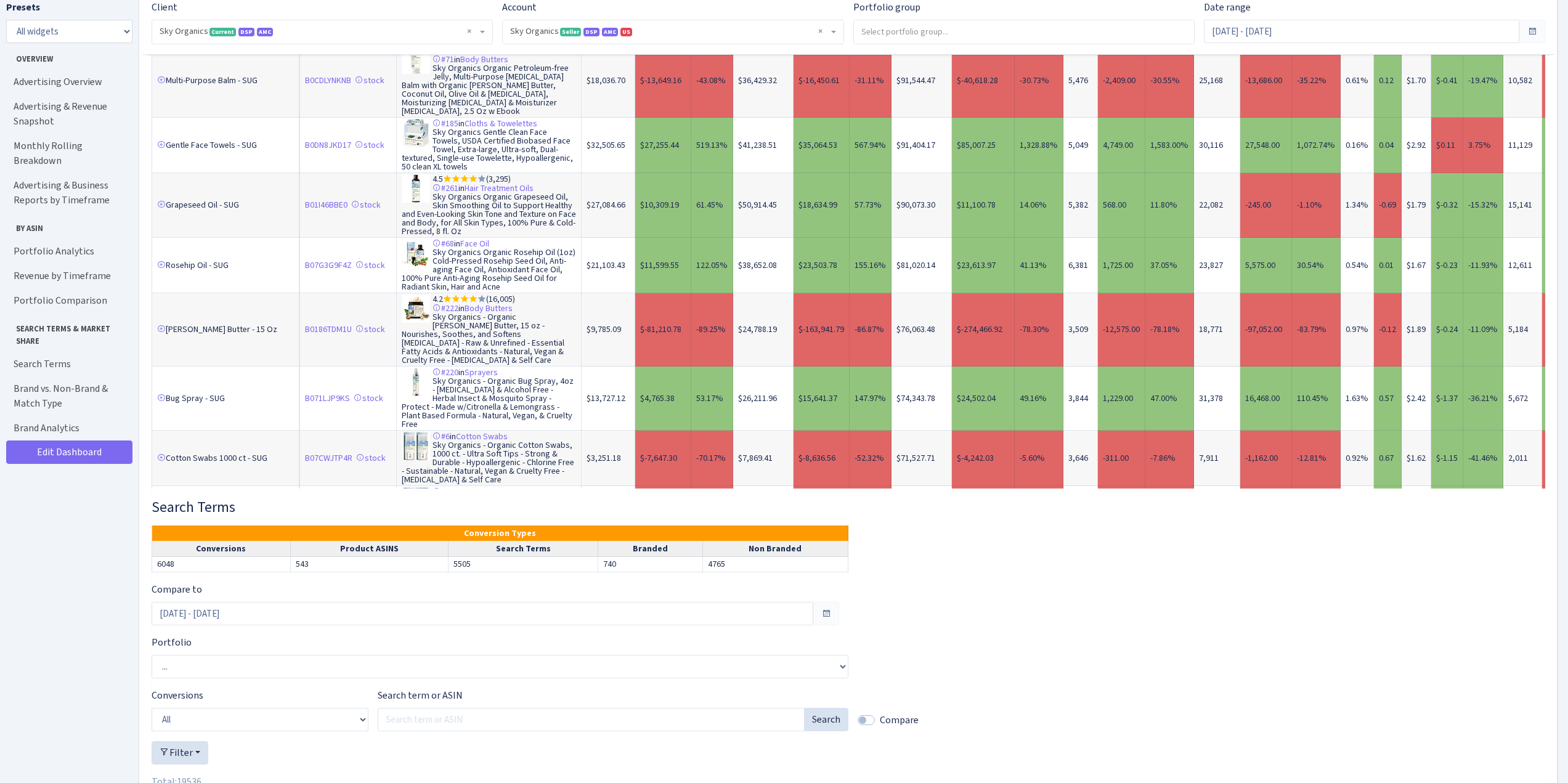
scroll to position [1053, 0]
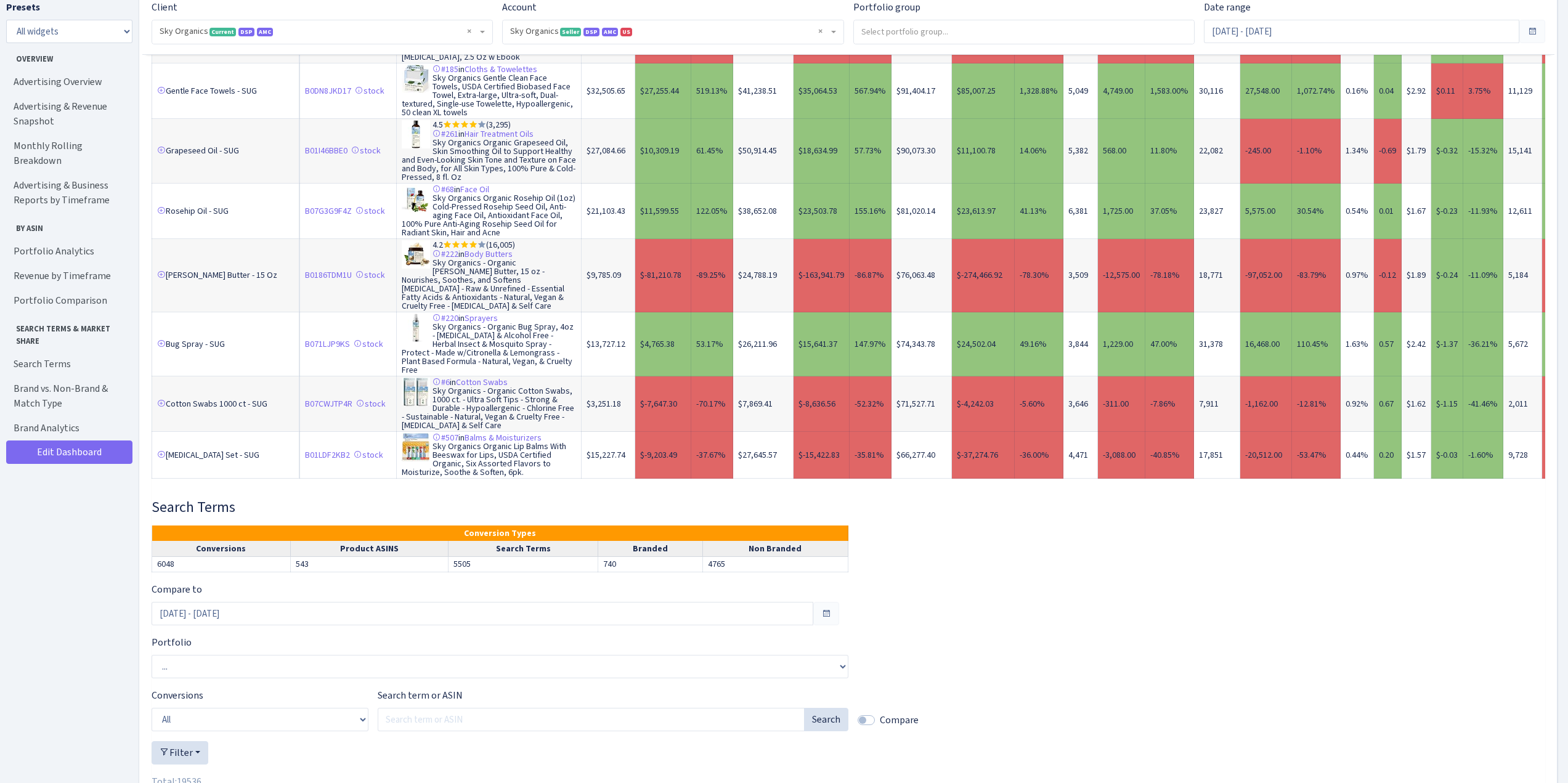
click at [198, 489] on link "2" at bounding box center [200, 500] width 20 height 22
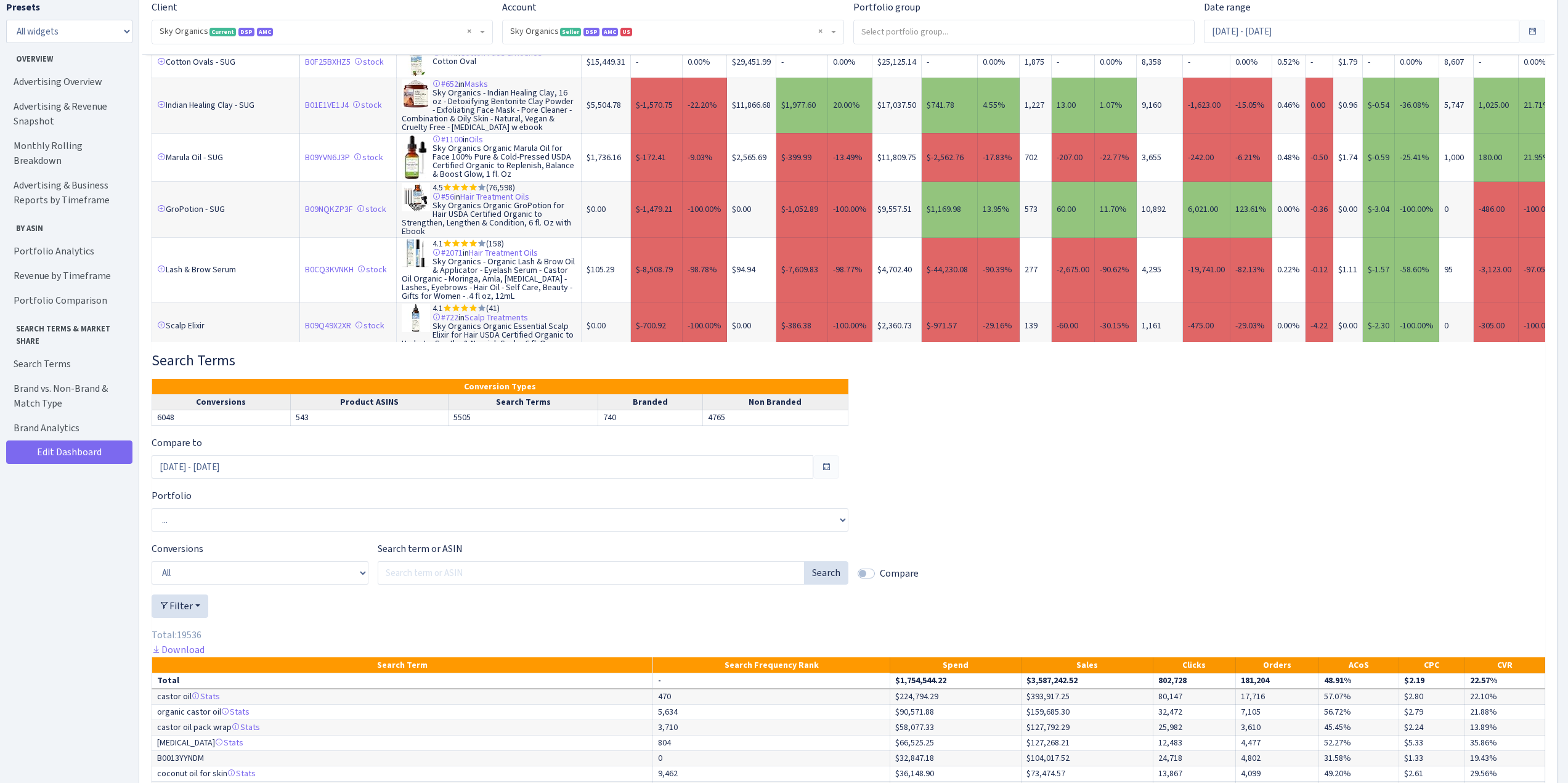
scroll to position [5453, 0]
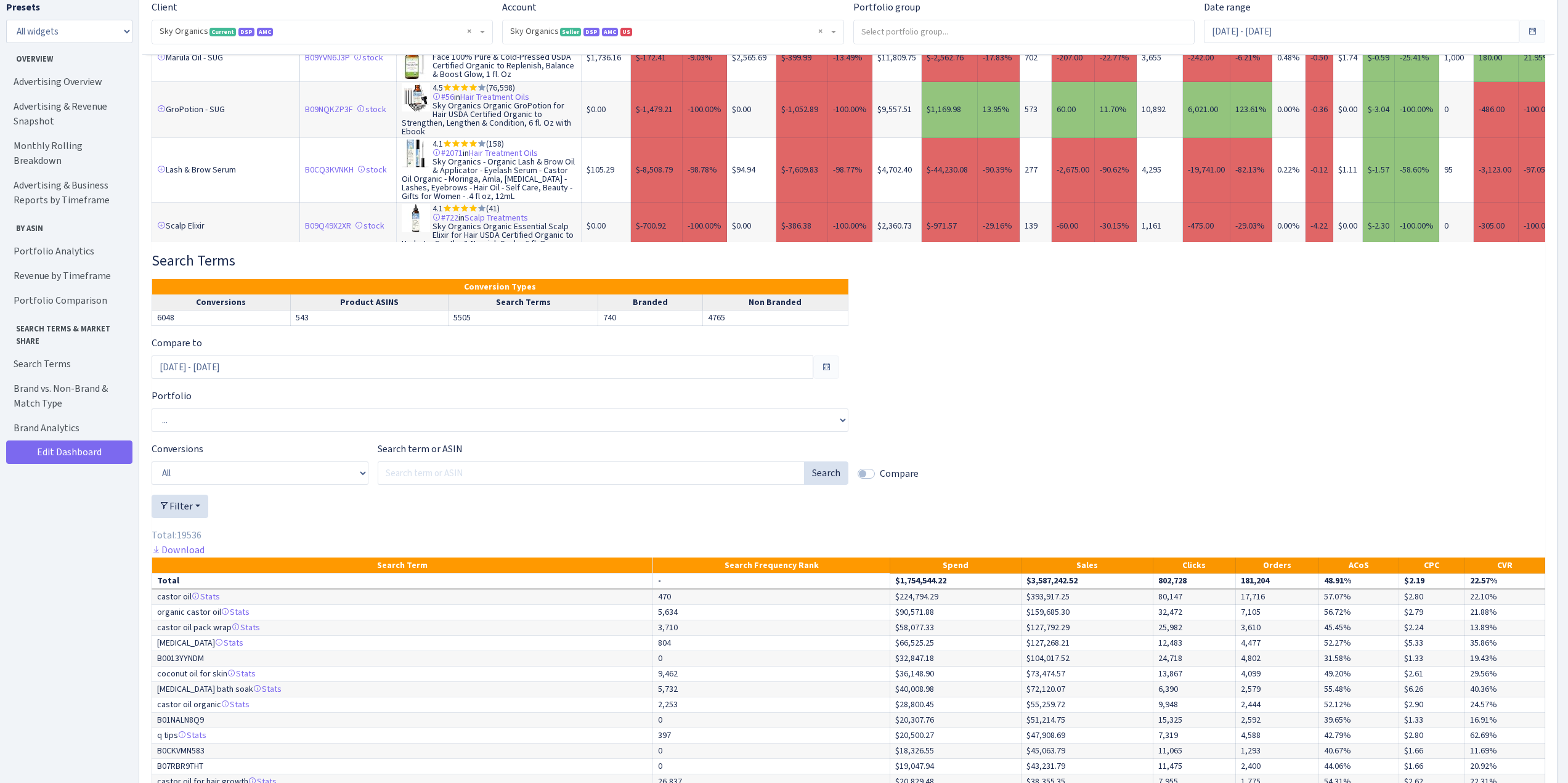
click at [181, 260] on link "1" at bounding box center [178, 271] width 20 height 22
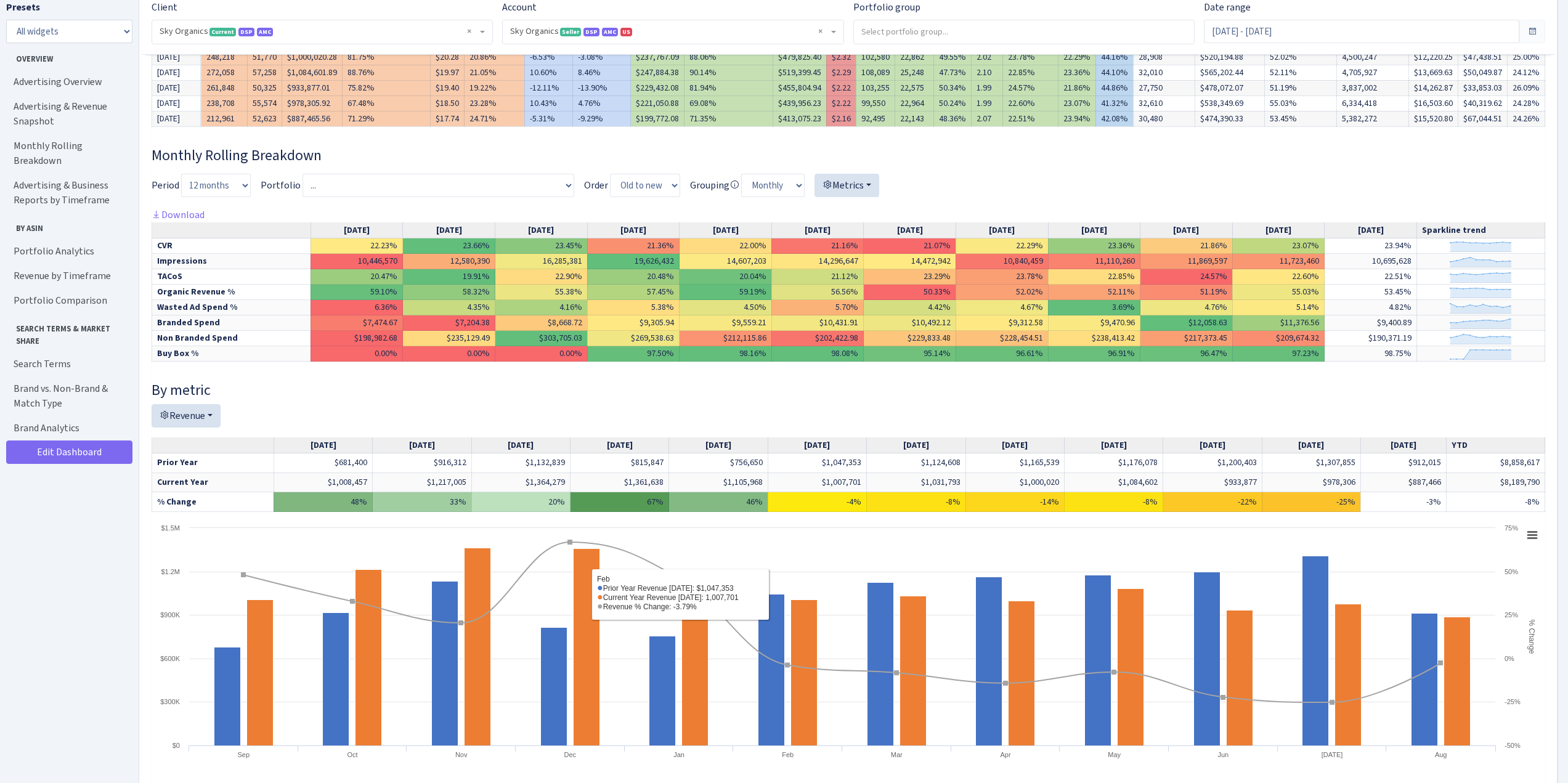
scroll to position [370, 0]
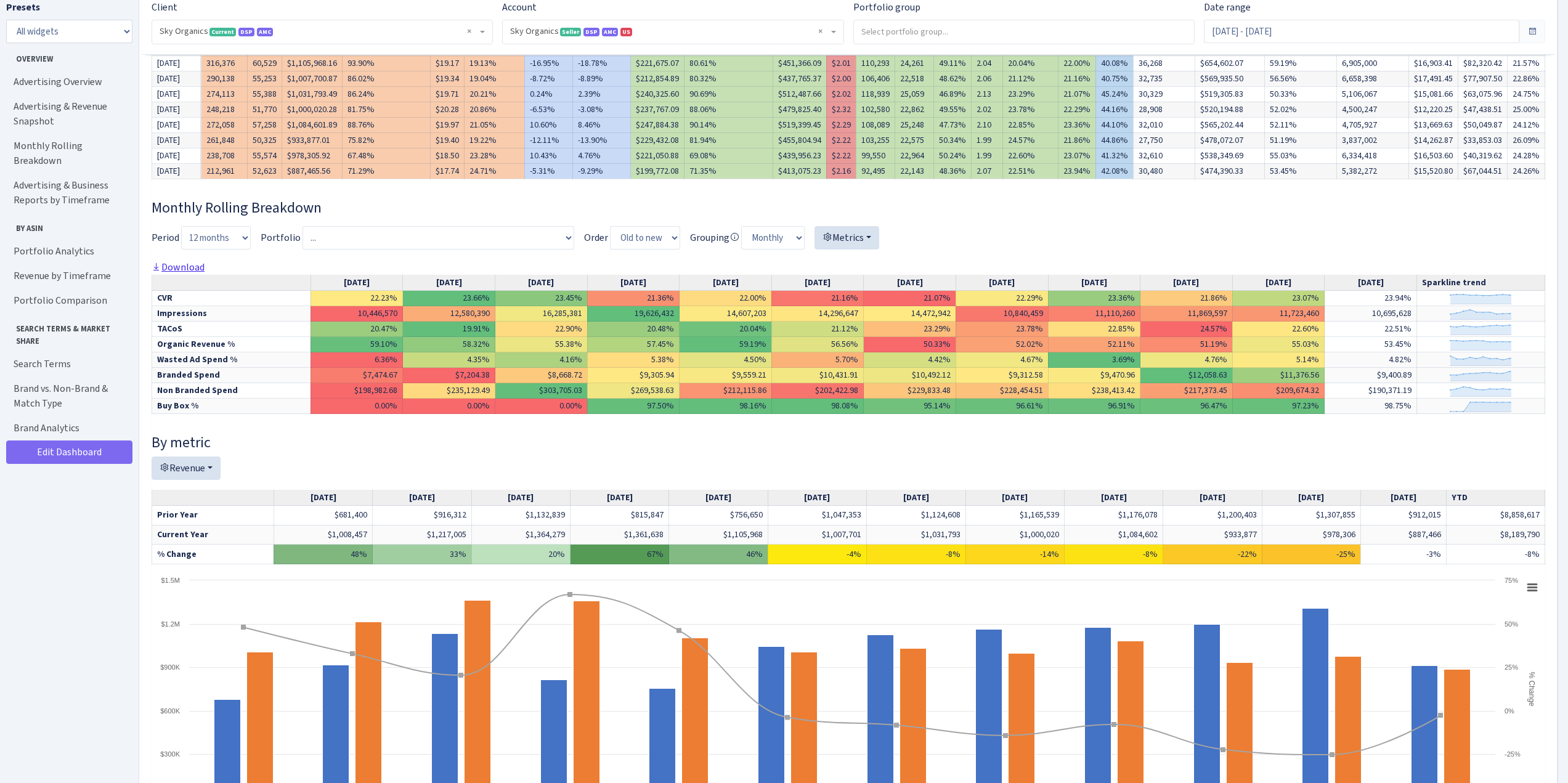
click at [167, 265] on link "Download" at bounding box center [178, 267] width 53 height 13
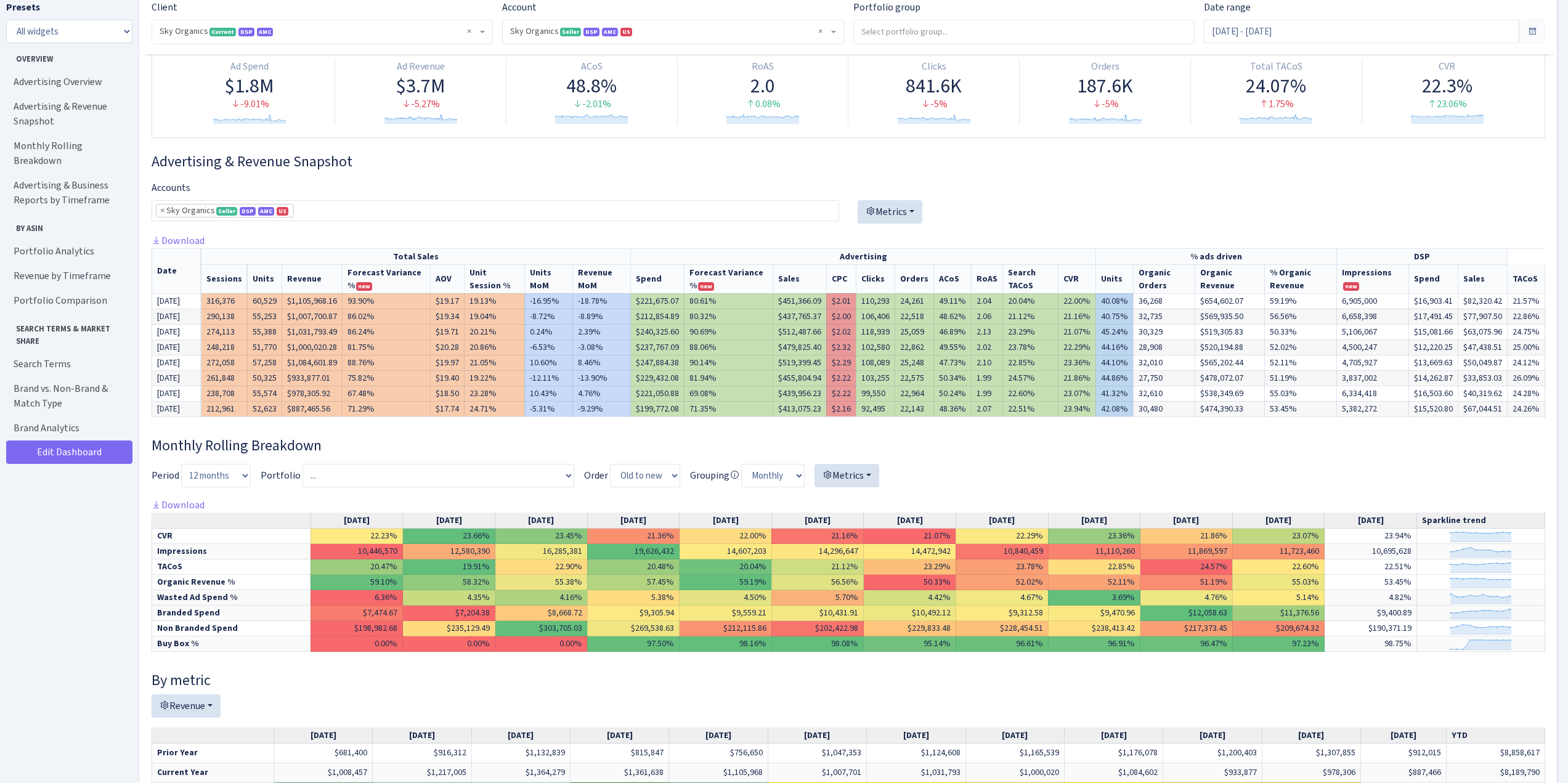
scroll to position [123, 0]
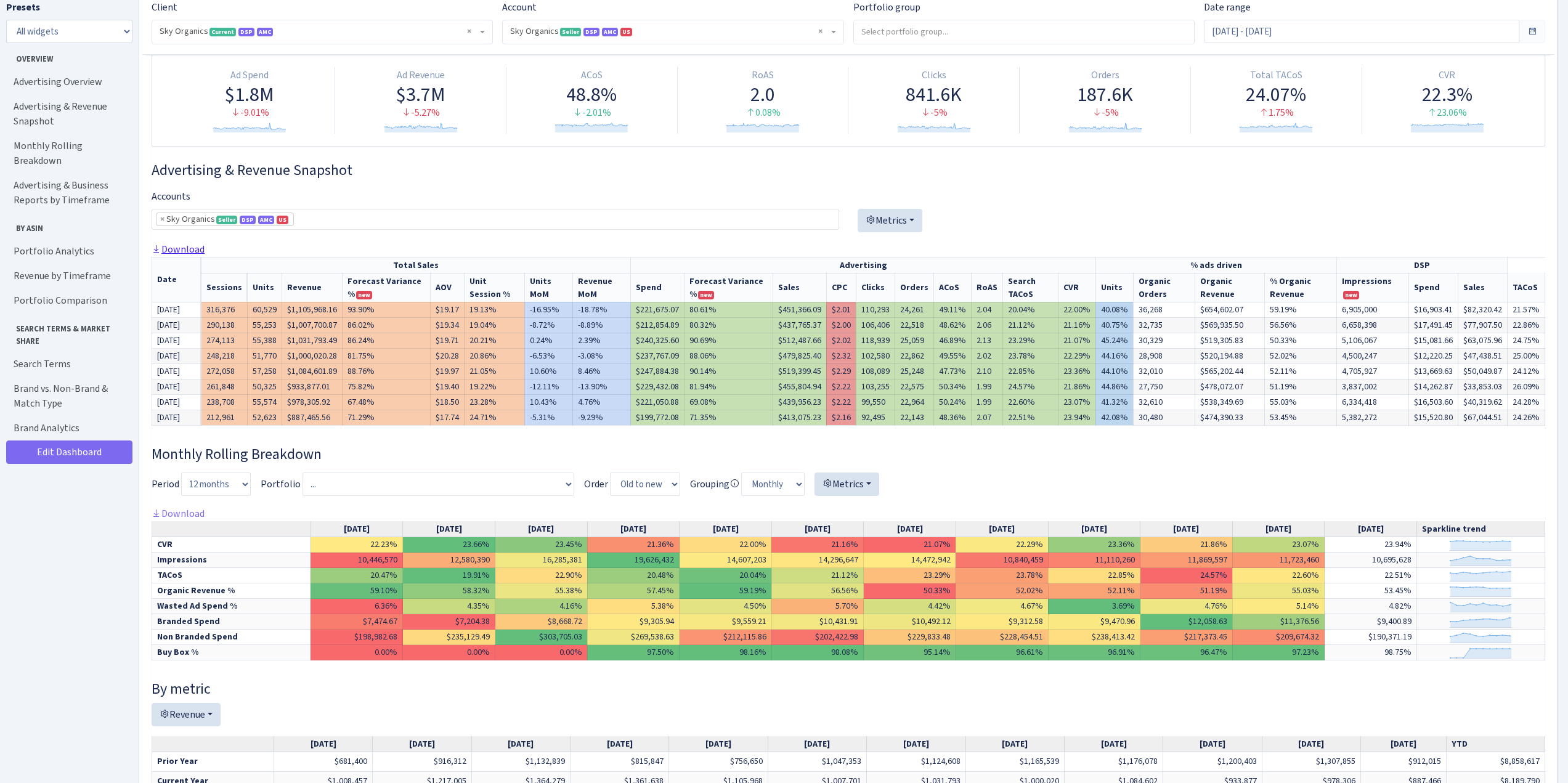
click at [187, 249] on link "Download" at bounding box center [178, 249] width 53 height 13
click at [1033, 212] on div at bounding box center [1201, 216] width 688 height 53
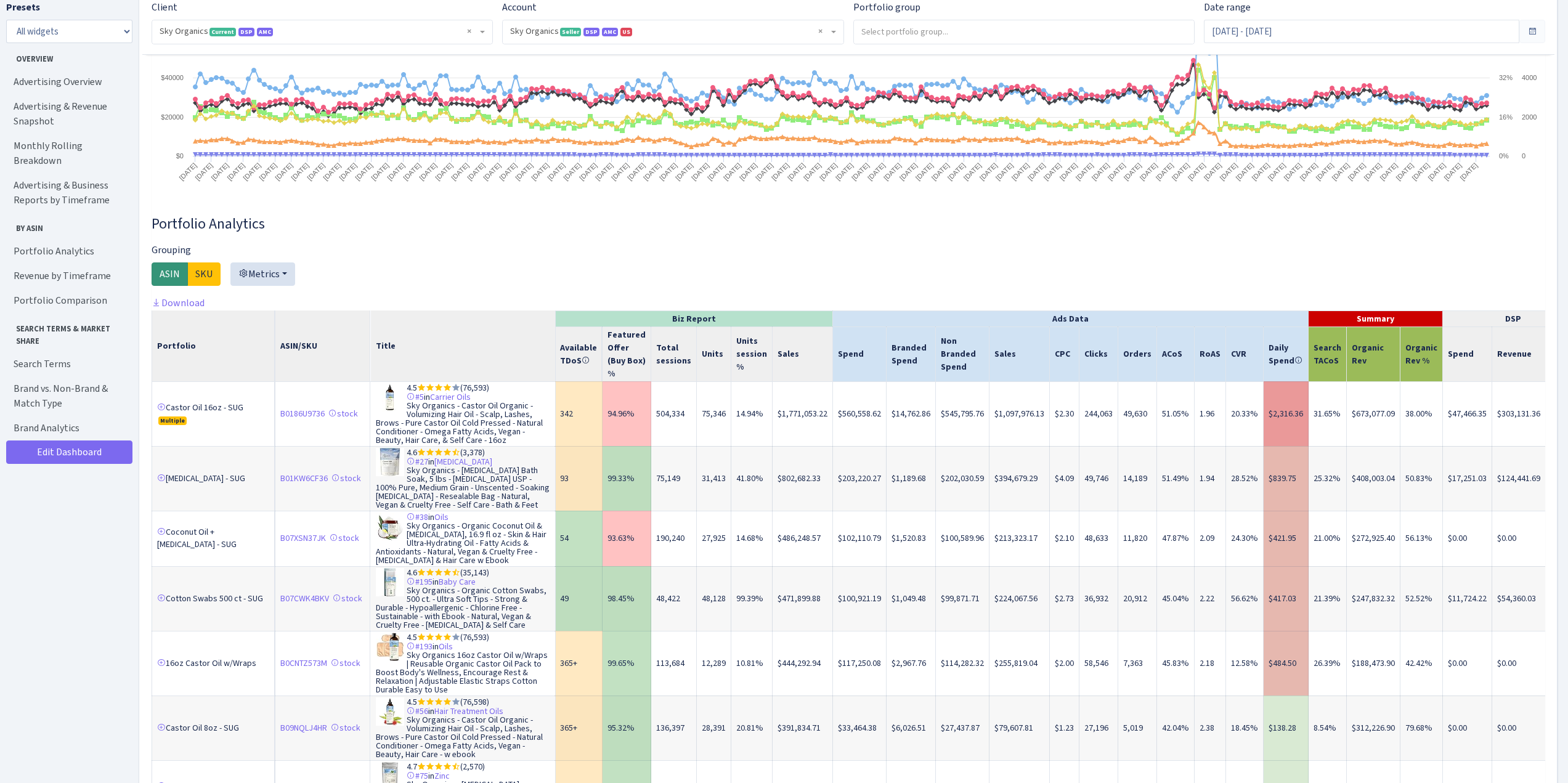
scroll to position [1787, 0]
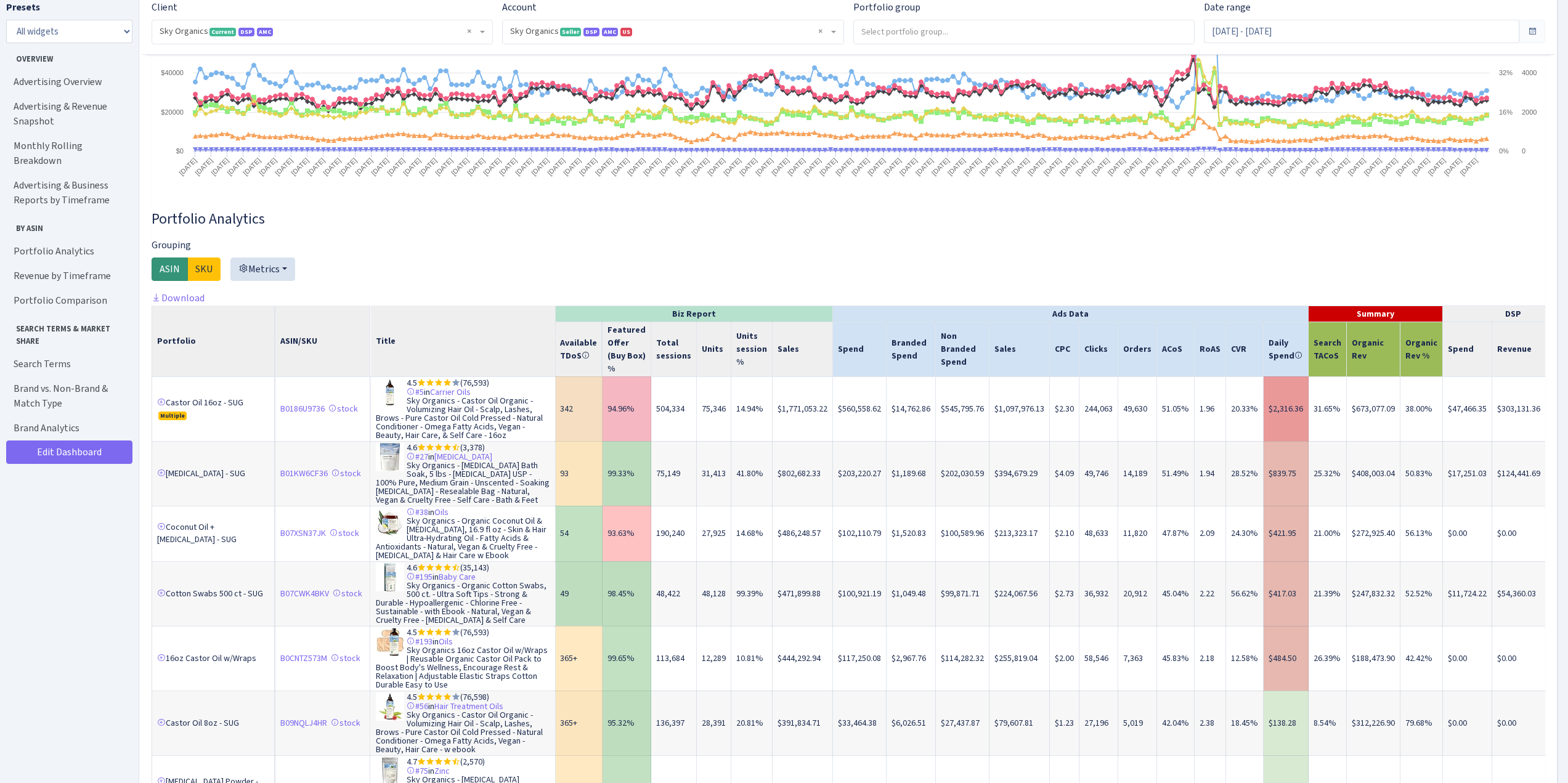
click at [1360, 429] on td "$673,077.09" at bounding box center [1373, 409] width 54 height 65
click at [675, 427] on td "504,334" at bounding box center [674, 409] width 46 height 65
click at [742, 420] on td "14.94%" at bounding box center [752, 409] width 41 height 65
click at [857, 427] on td "$560,558.62" at bounding box center [859, 409] width 54 height 65
click at [1443, 425] on td "$47,466.35" at bounding box center [1468, 409] width 49 height 65
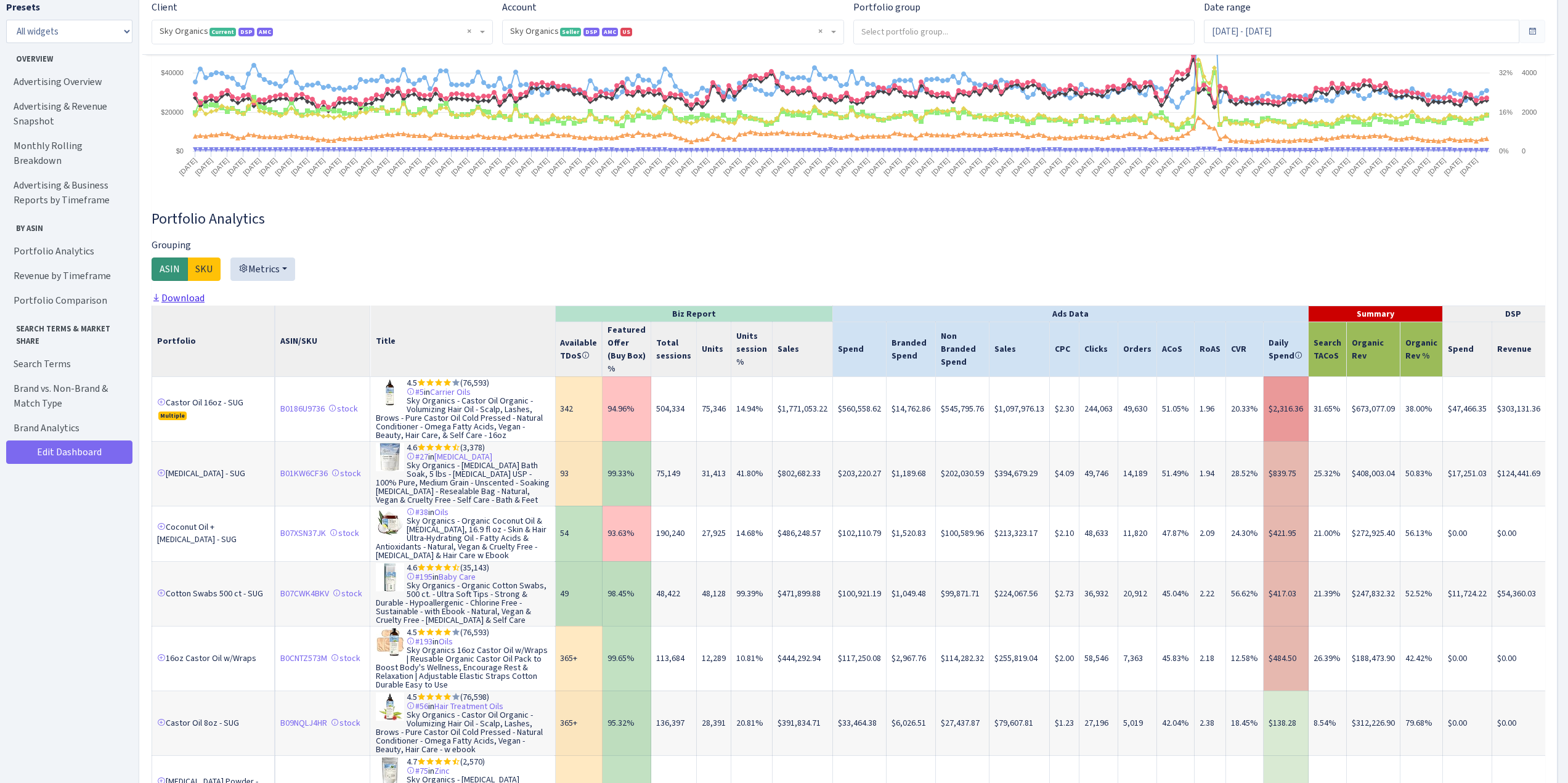
click at [176, 297] on link "Download" at bounding box center [178, 297] width 53 height 13
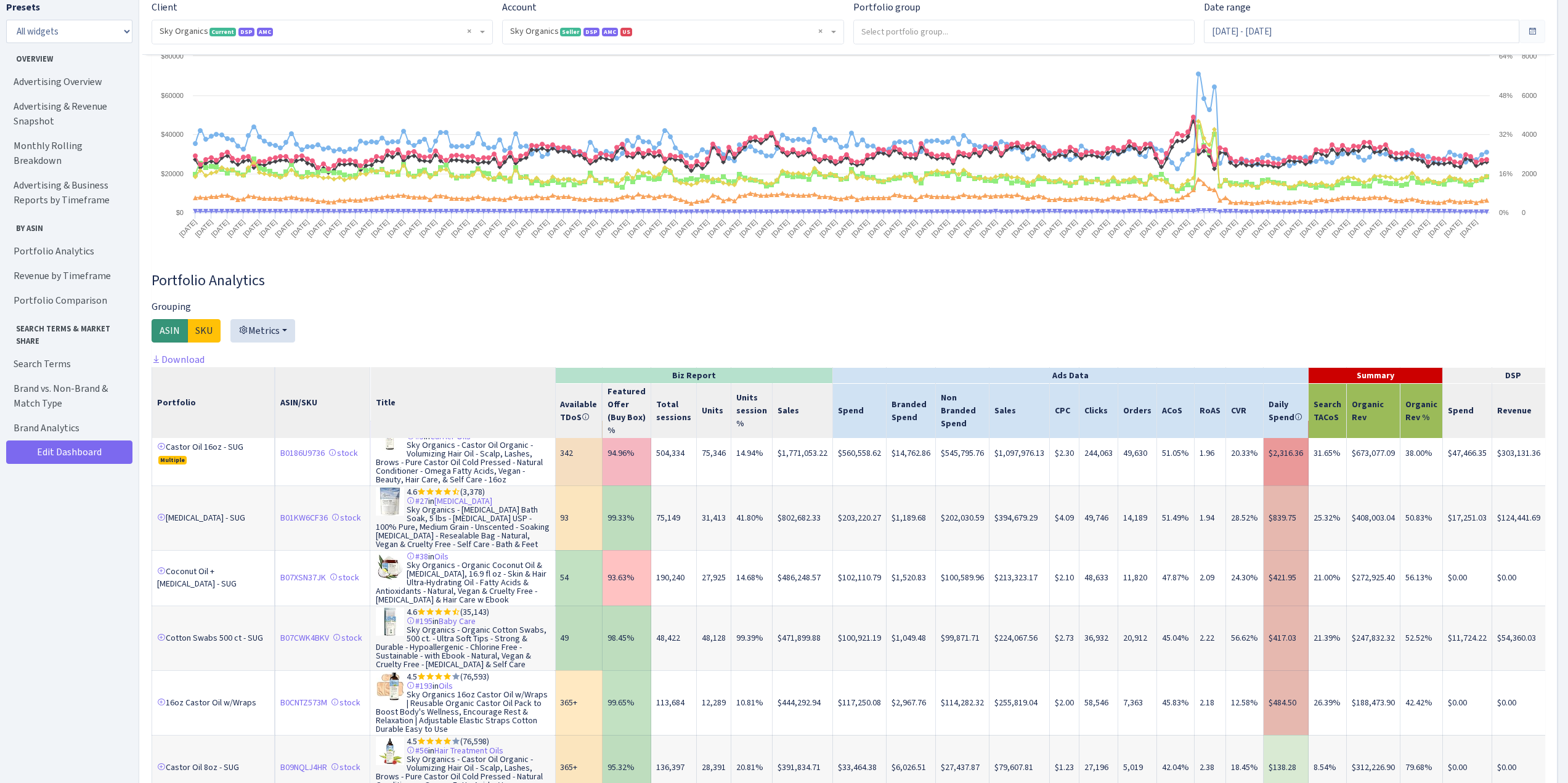
scroll to position [0, 0]
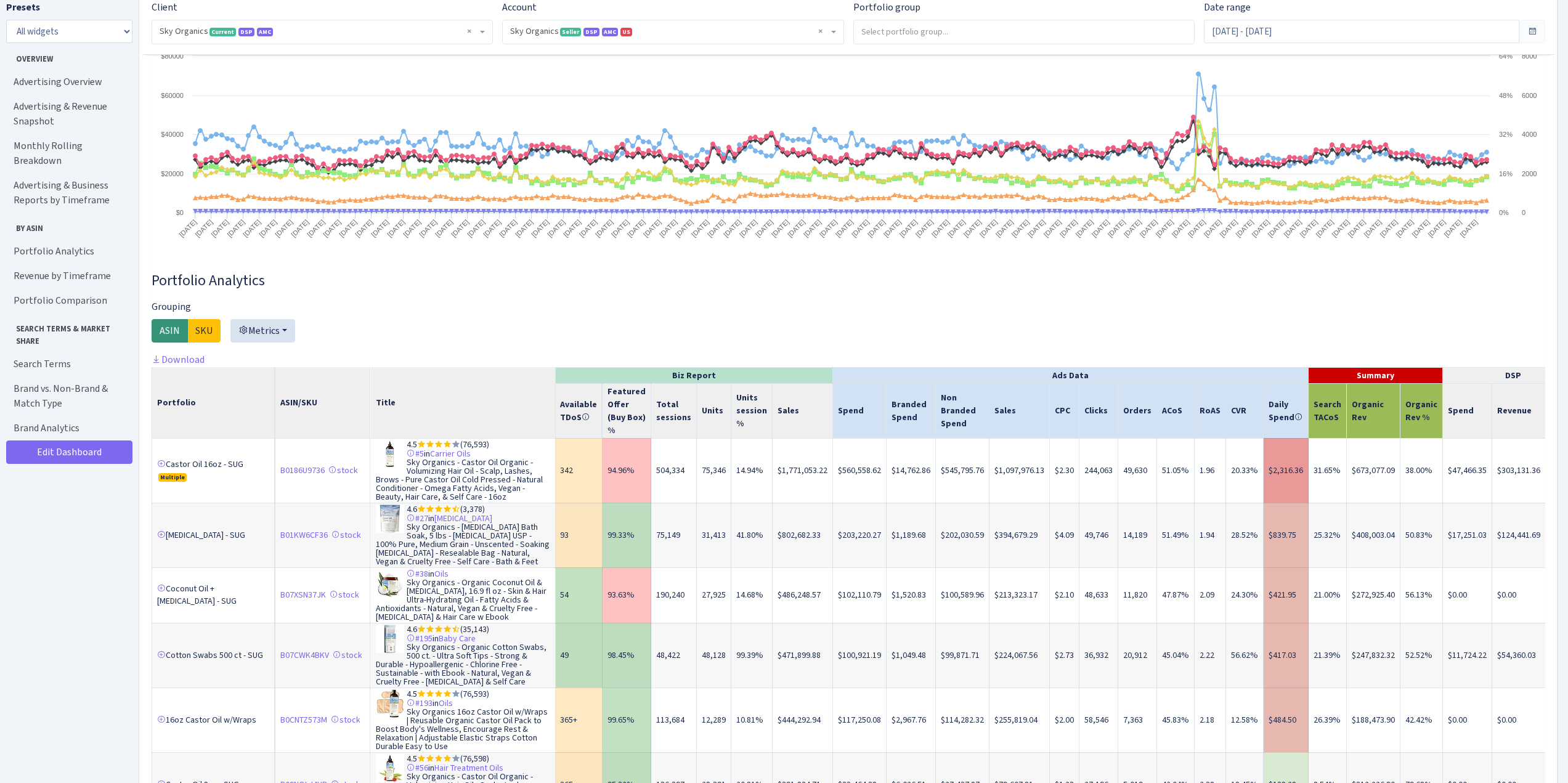
click at [440, 310] on div at bounding box center [848, 326] width 1394 height 53
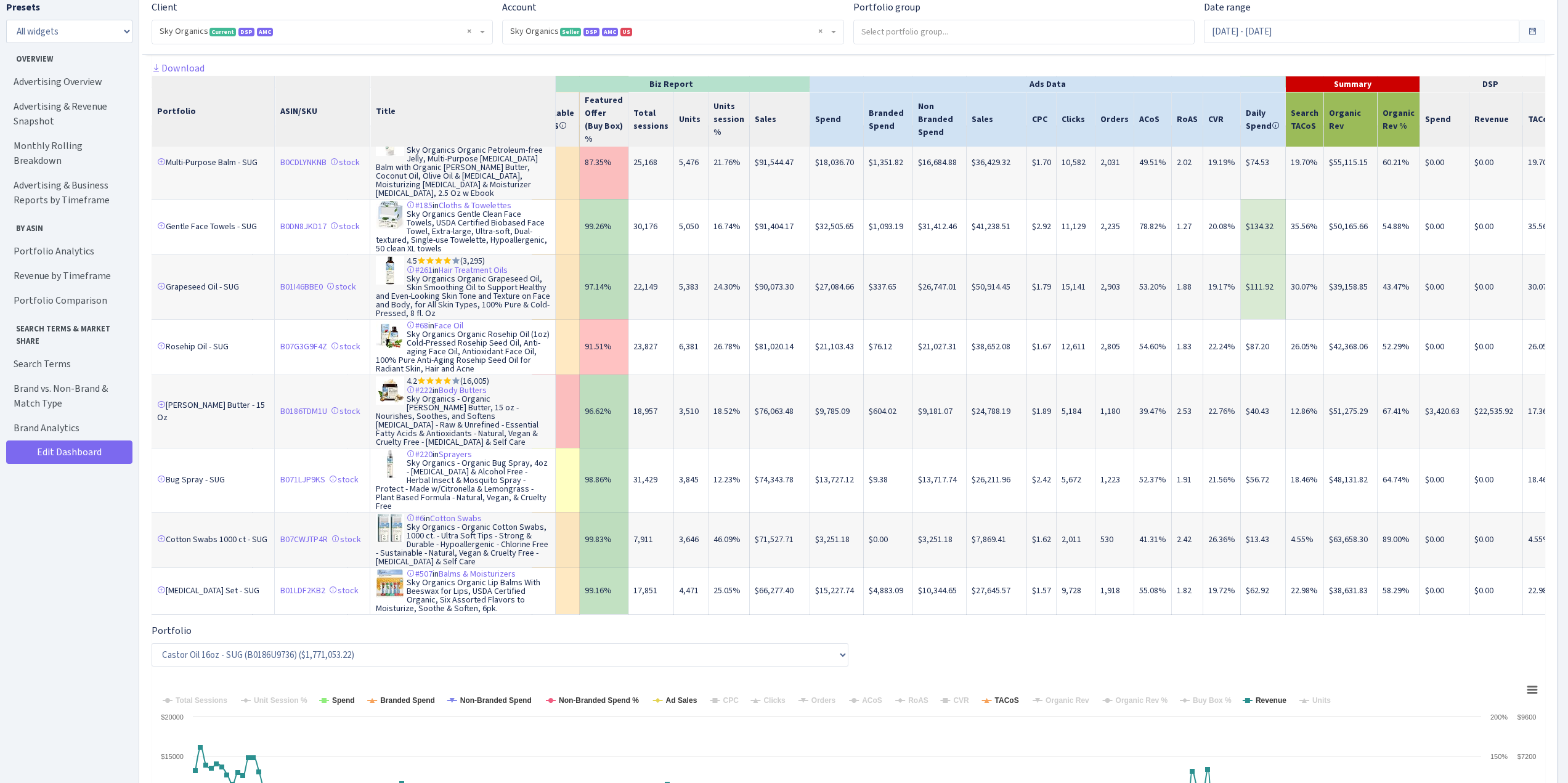
scroll to position [2034, 0]
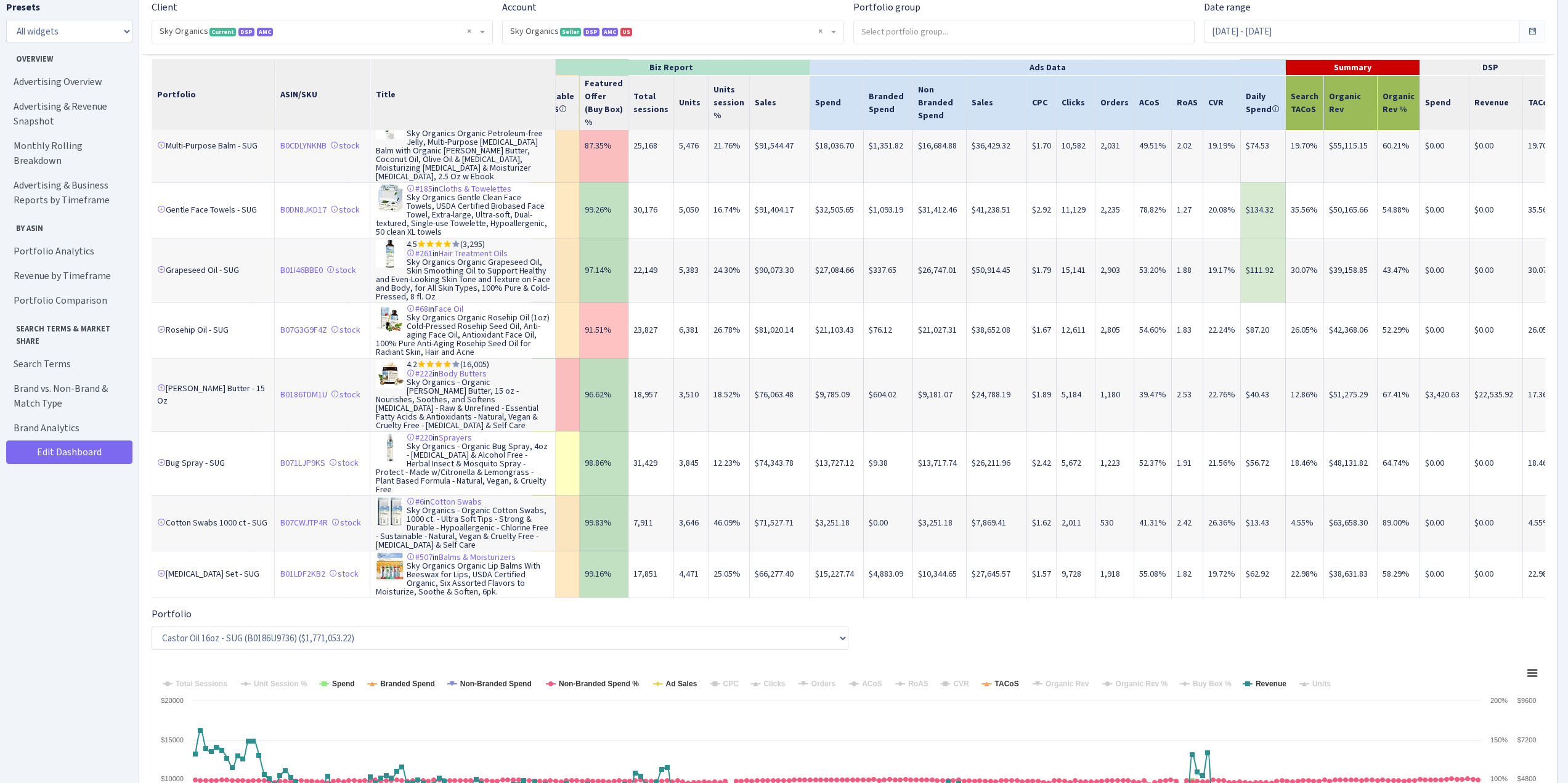
click at [177, 608] on link "2" at bounding box center [177, 619] width 20 height 22
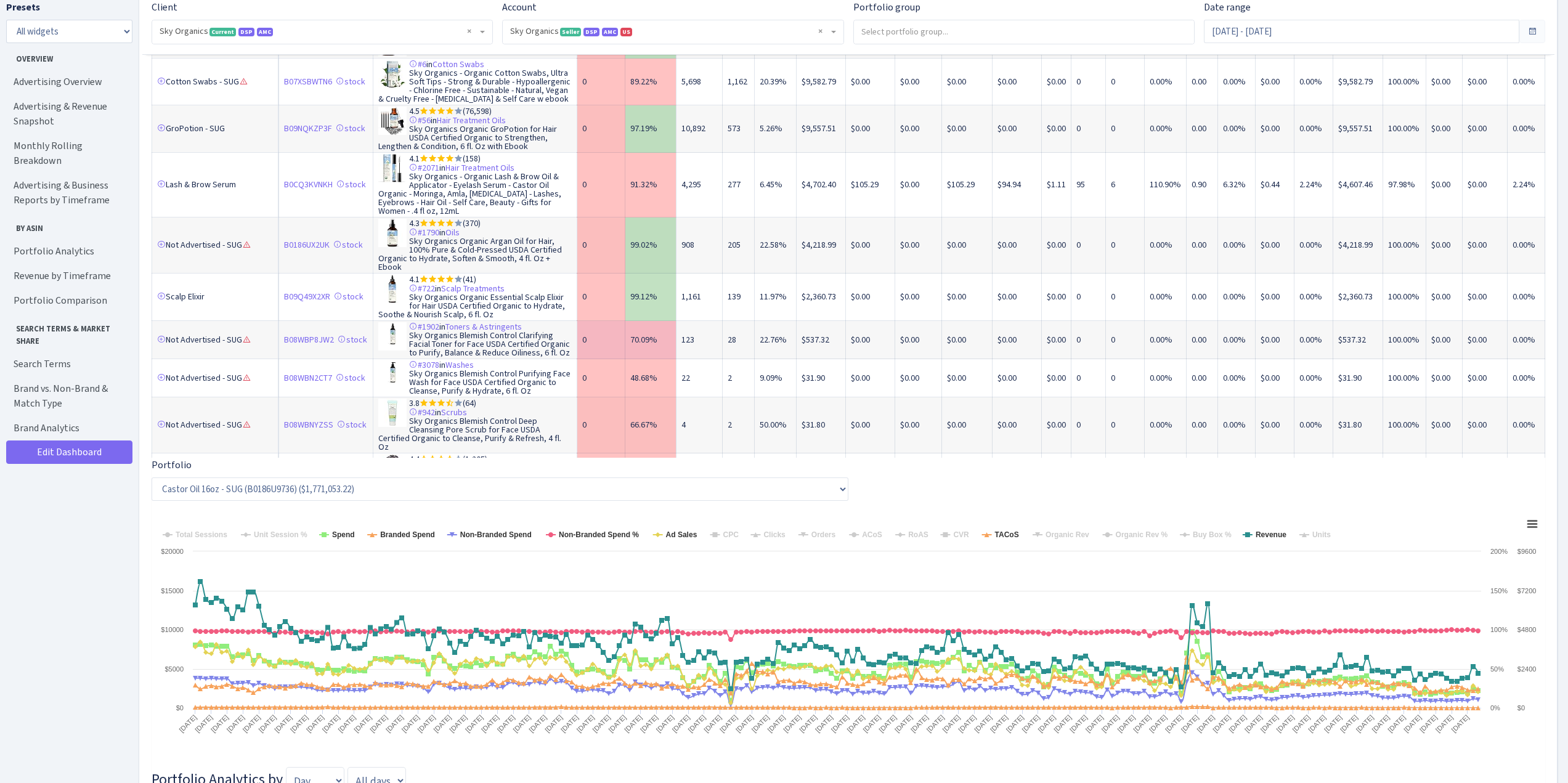
scroll to position [819, 0]
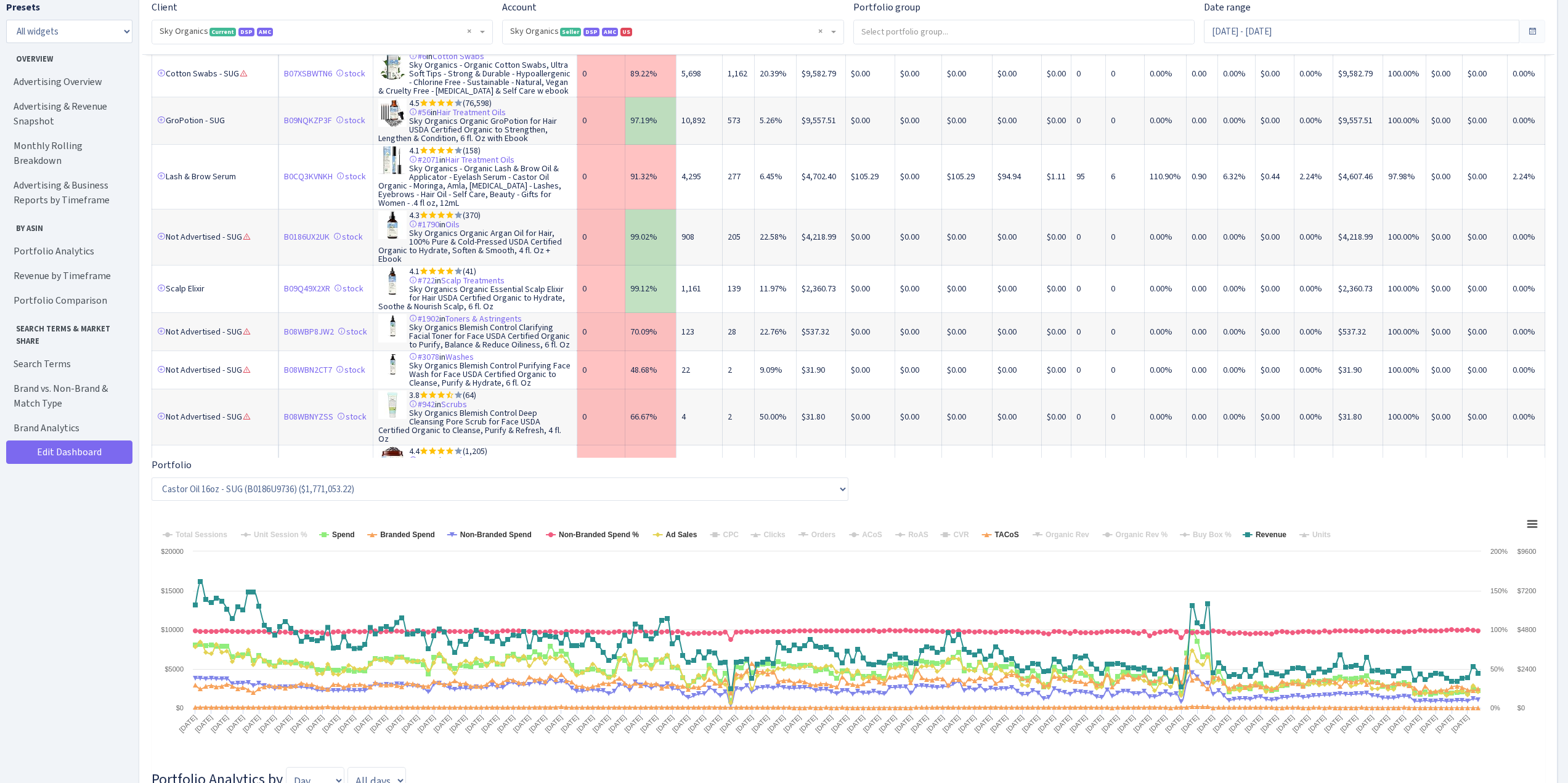
click at [217, 520] on link "3" at bounding box center [218, 531] width 20 height 22
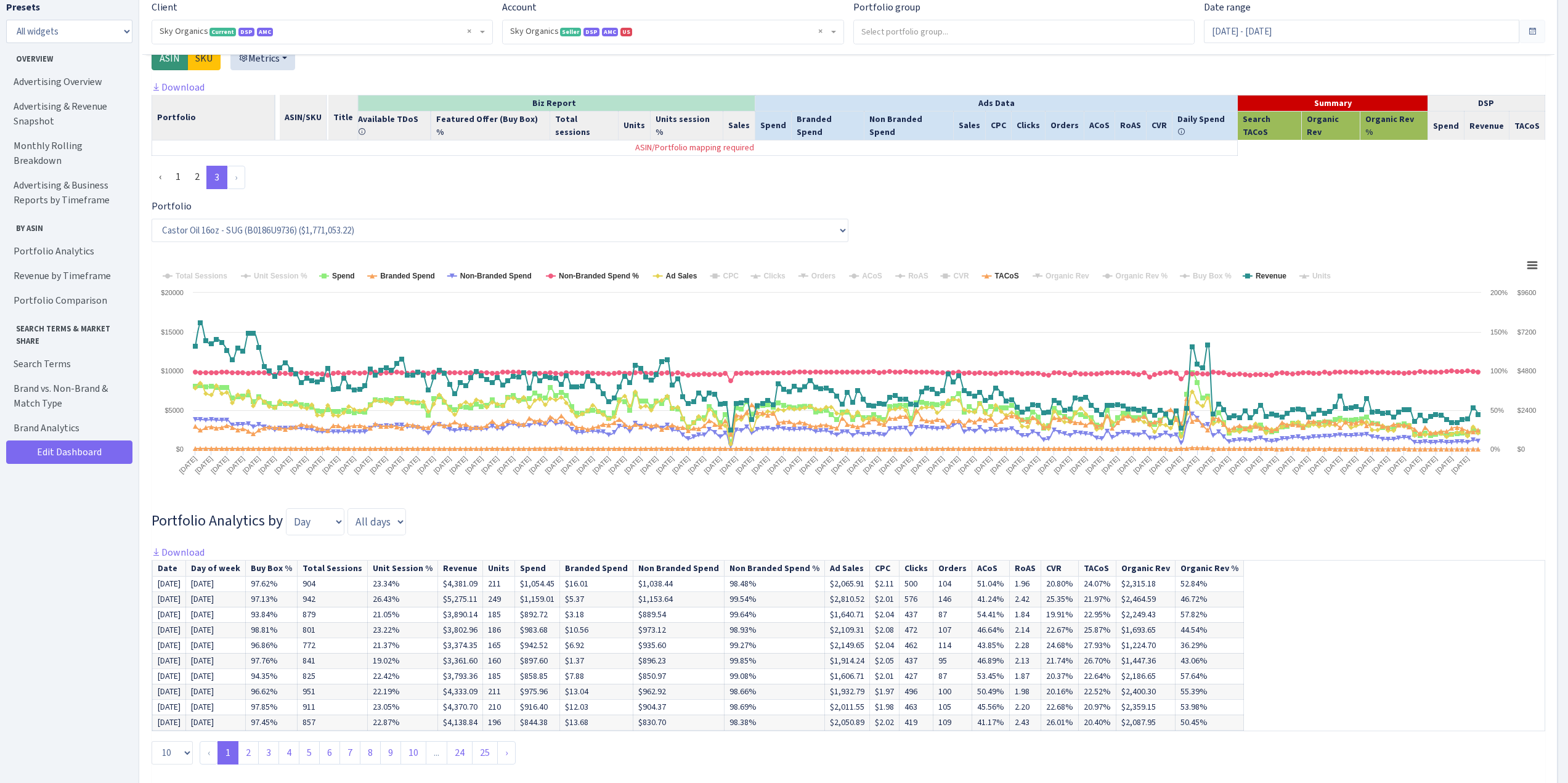
scroll to position [1936, 0]
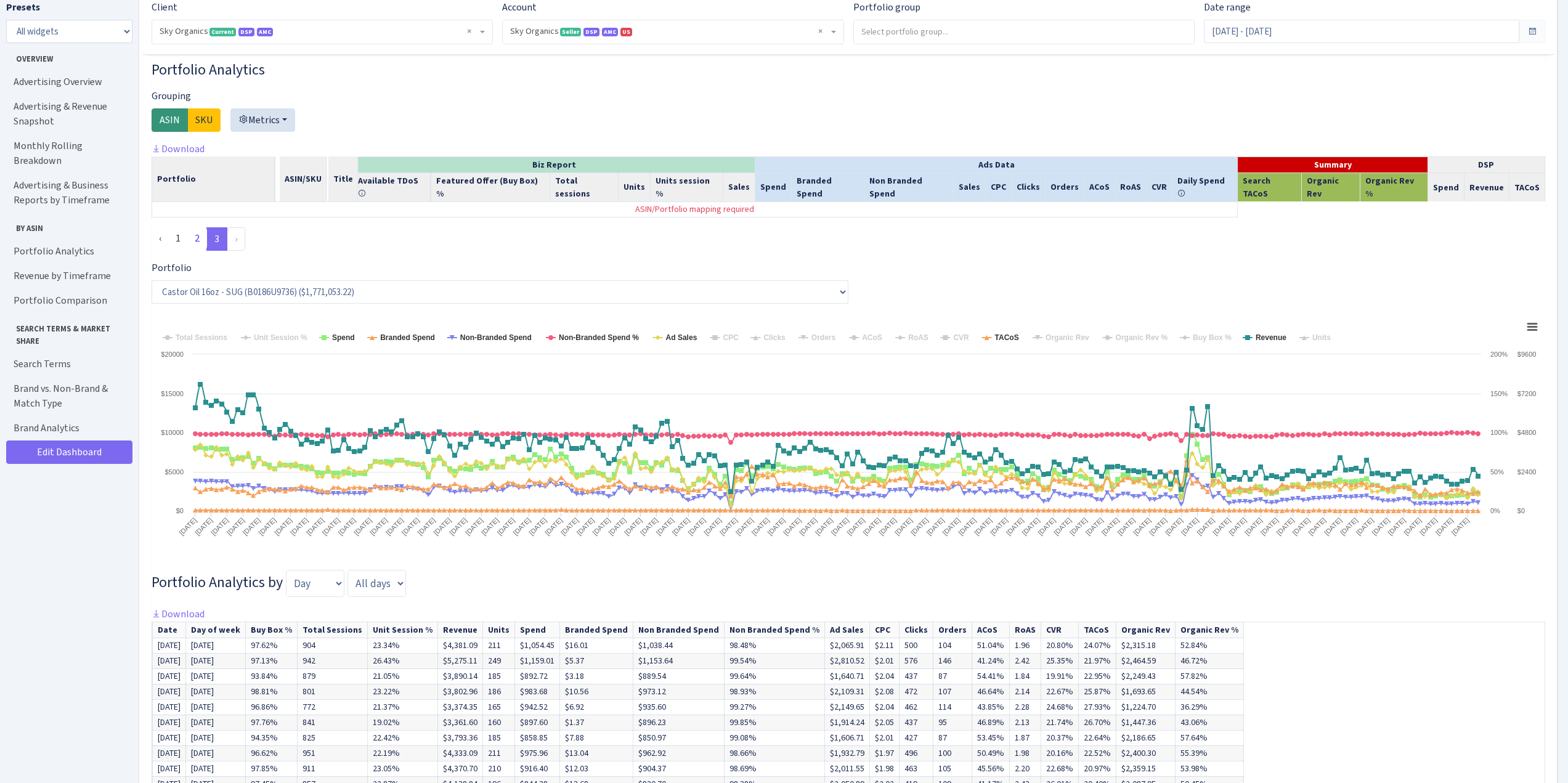
click at [200, 229] on link "2" at bounding box center [197, 239] width 20 height 22
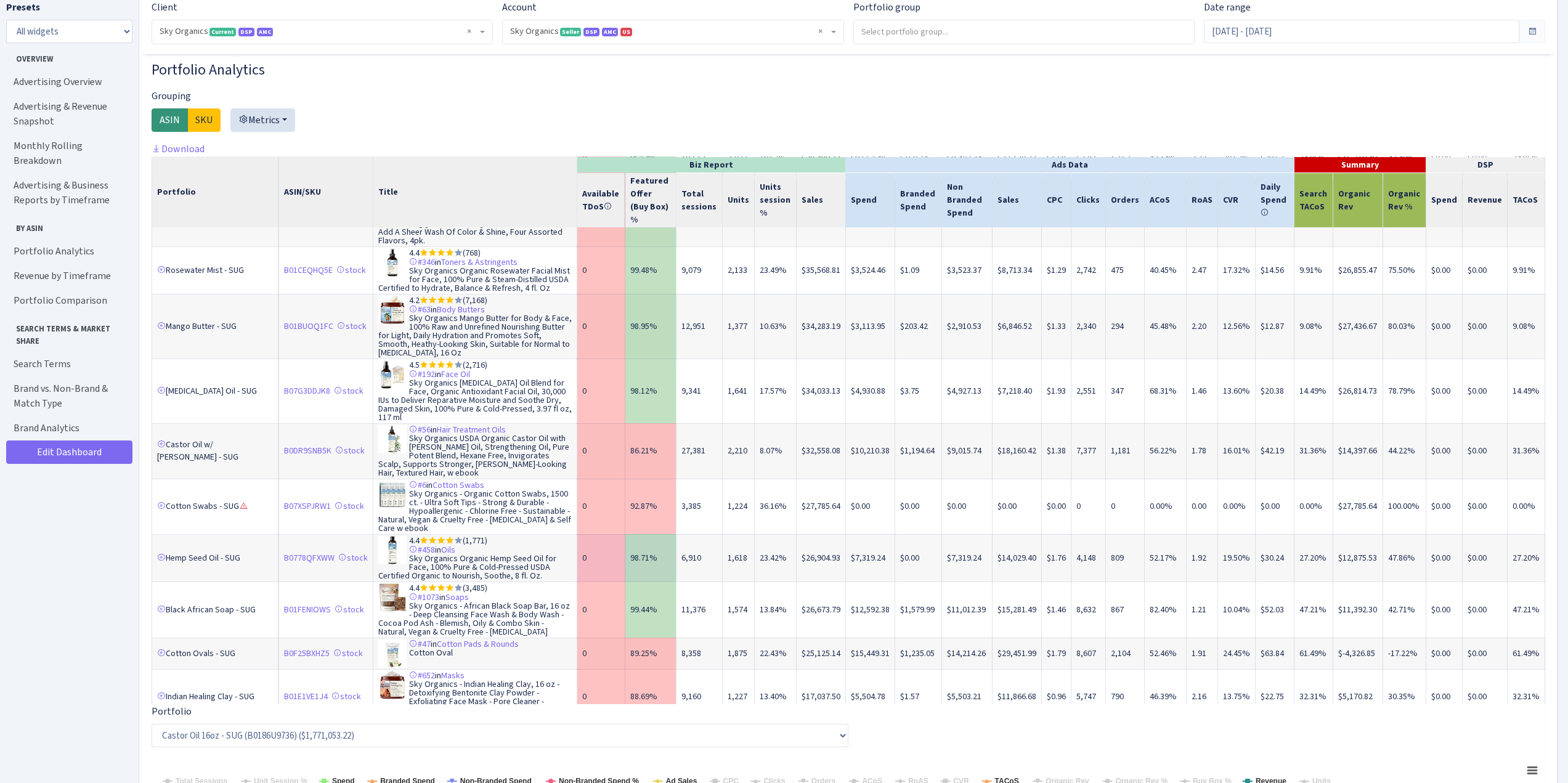
scroll to position [327, 0]
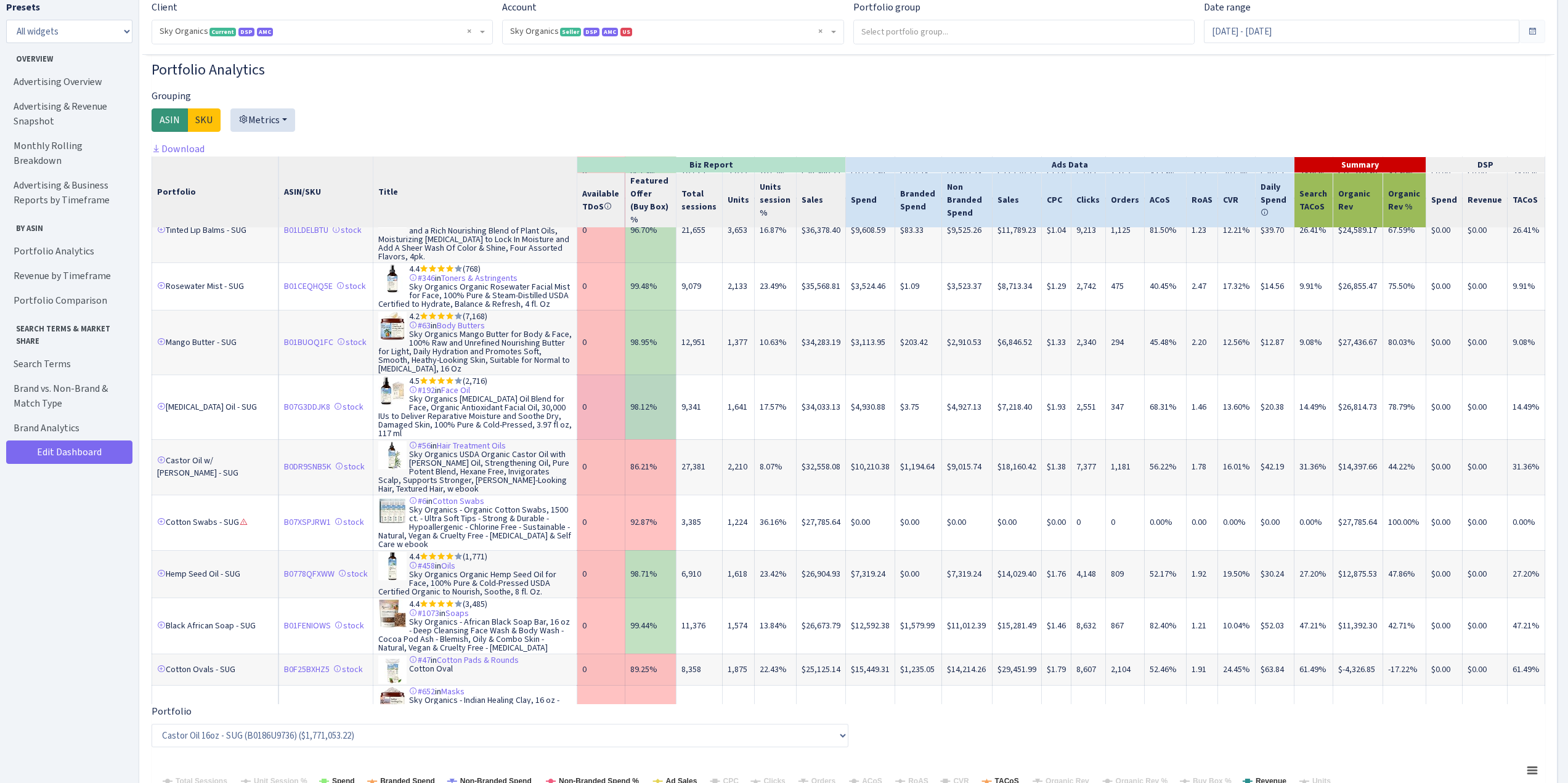
click at [666, 375] on td "98.12%" at bounding box center [650, 407] width 51 height 65
click at [645, 379] on td "98.12%" at bounding box center [650, 407] width 51 height 65
click at [594, 378] on td "0" at bounding box center [601, 407] width 48 height 65
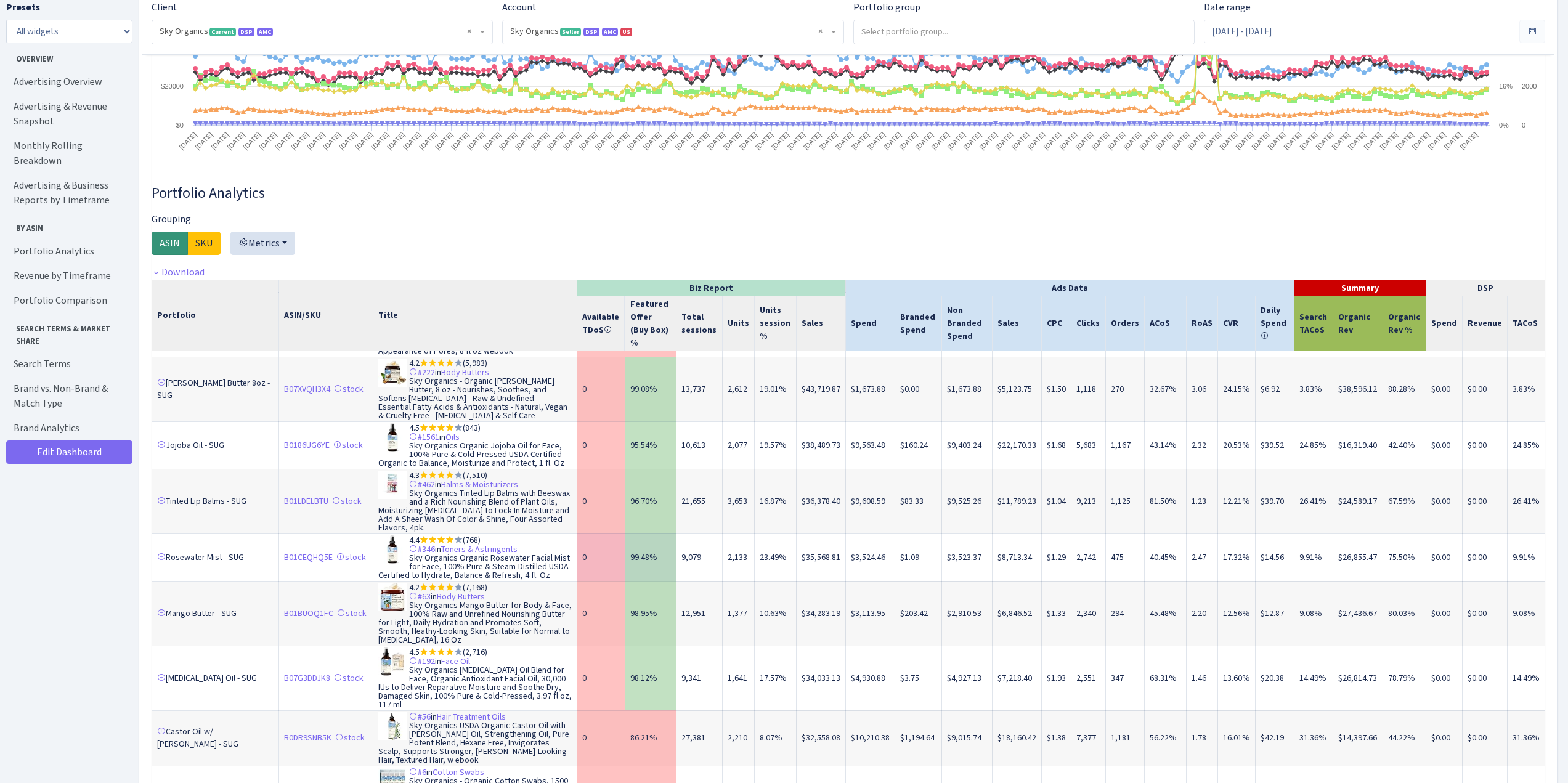
scroll to position [185, 0]
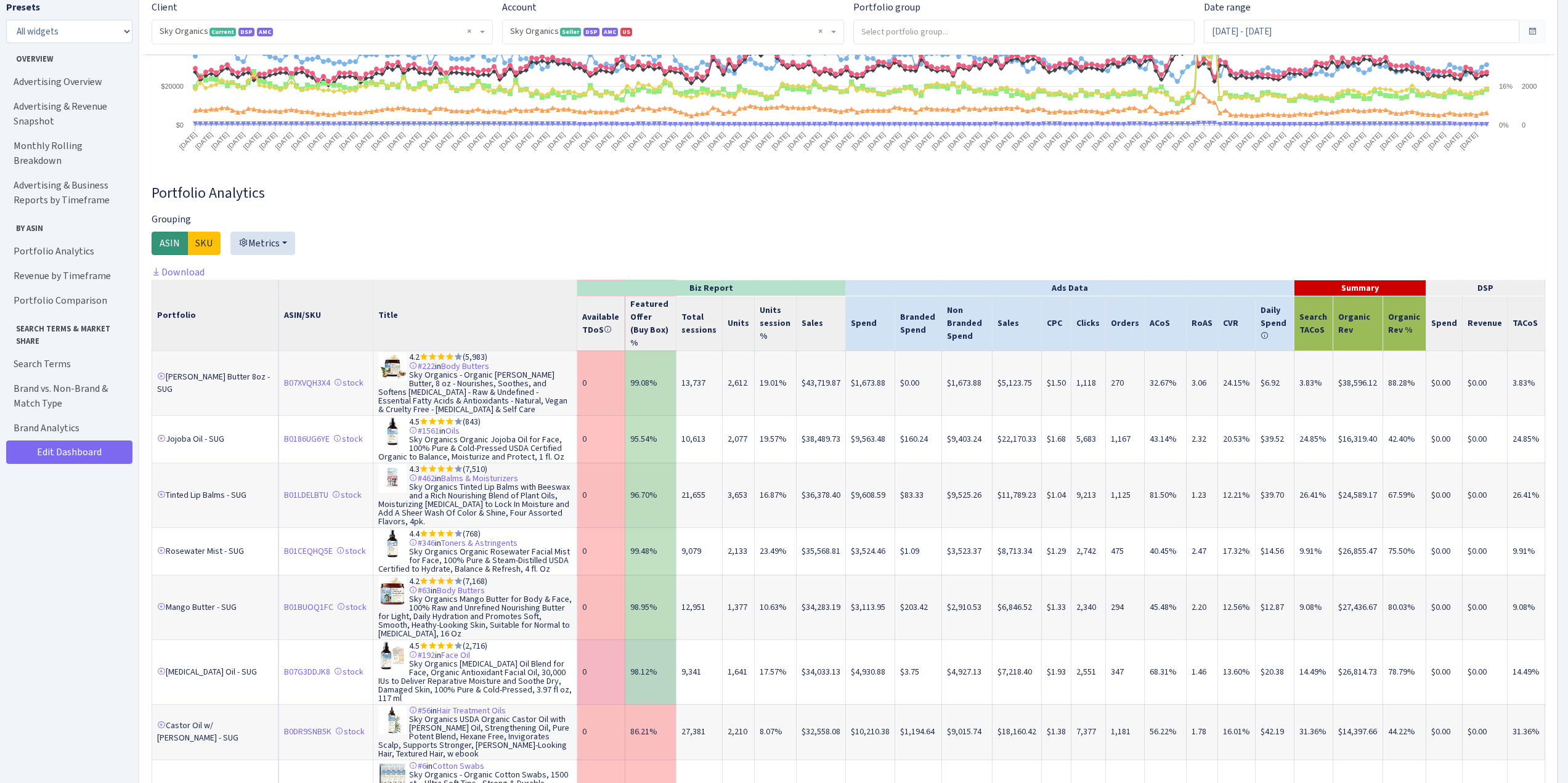
click at [898, 652] on td "$3.75" at bounding box center [918, 672] width 46 height 65
drag, startPoint x: 888, startPoint y: 634, endPoint x: 843, endPoint y: 635, distance: 45.0
click at [843, 640] on tr "[MEDICAL_DATA] Oil - SUG B07G3DDJK8 stock 4.5 (2,716) #192 in Face Oil Sky Orga…" at bounding box center [848, 672] width 1393 height 65
click at [861, 648] on td "$4,930.88" at bounding box center [871, 672] width 49 height 65
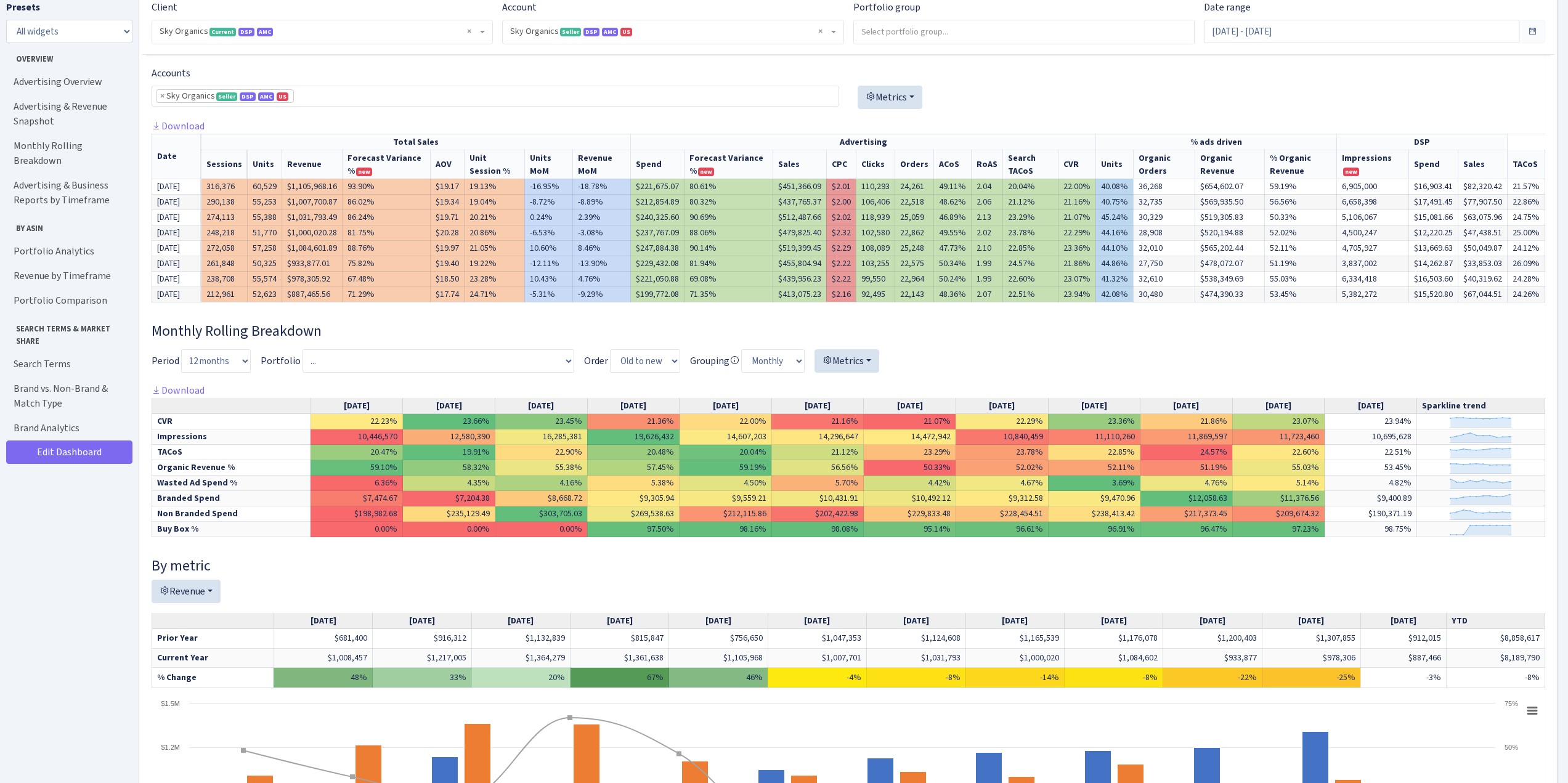
scroll to position [0, 0]
